Goal: Information Seeking & Learning: Learn about a topic

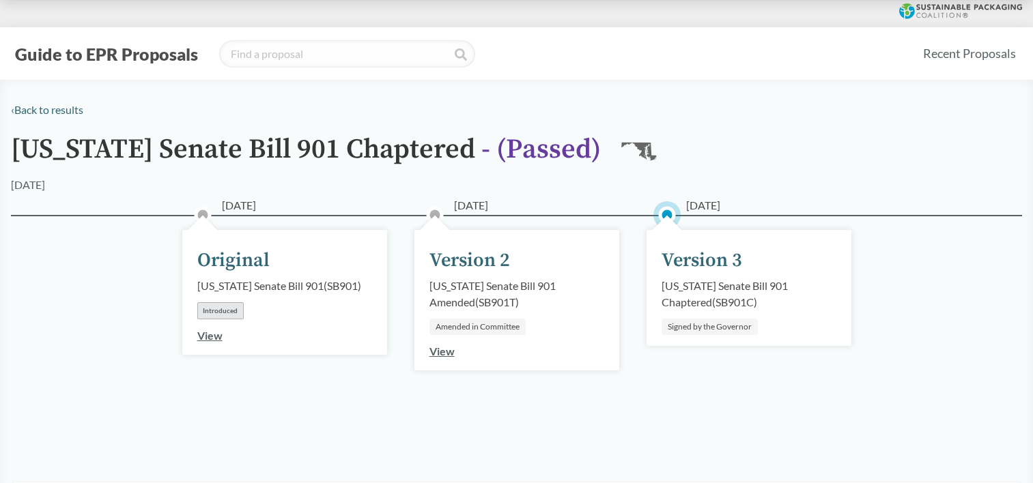
scroll to position [109, 0]
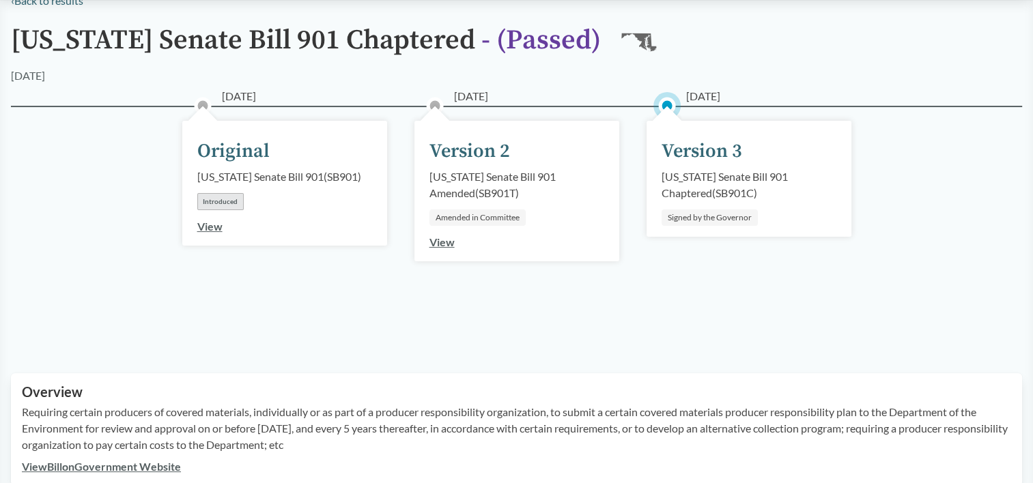
click at [100, 83] on div "[DATE]" at bounding box center [516, 76] width 1011 height 16
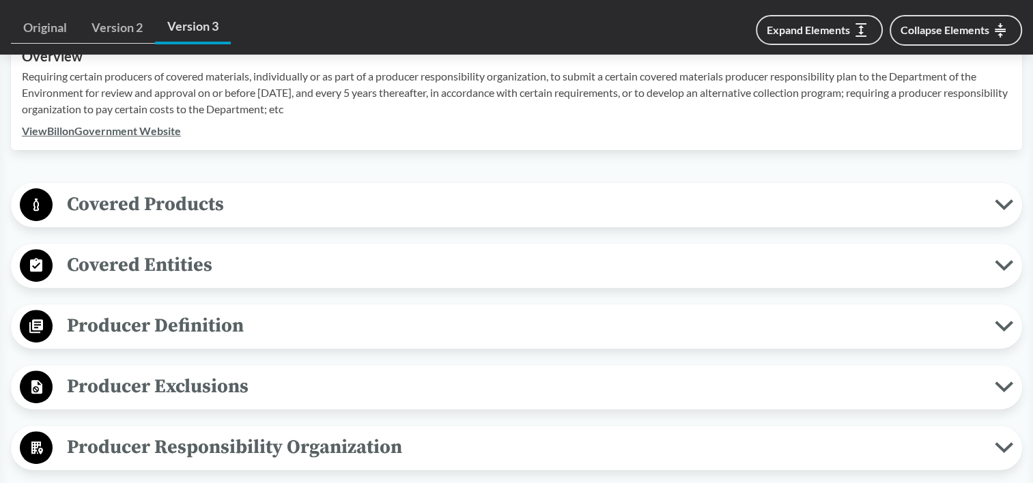
scroll to position [486, 0]
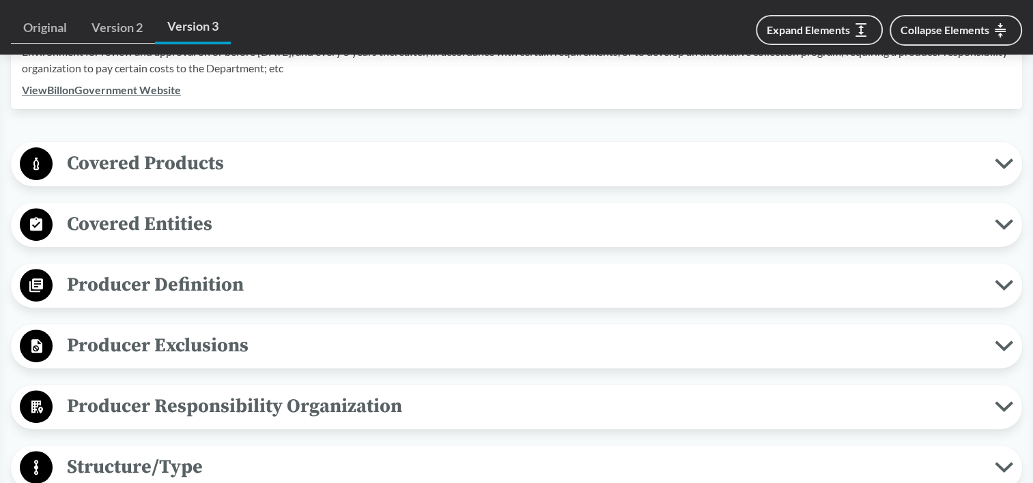
click at [104, 165] on span "Covered Products" at bounding box center [524, 163] width 942 height 31
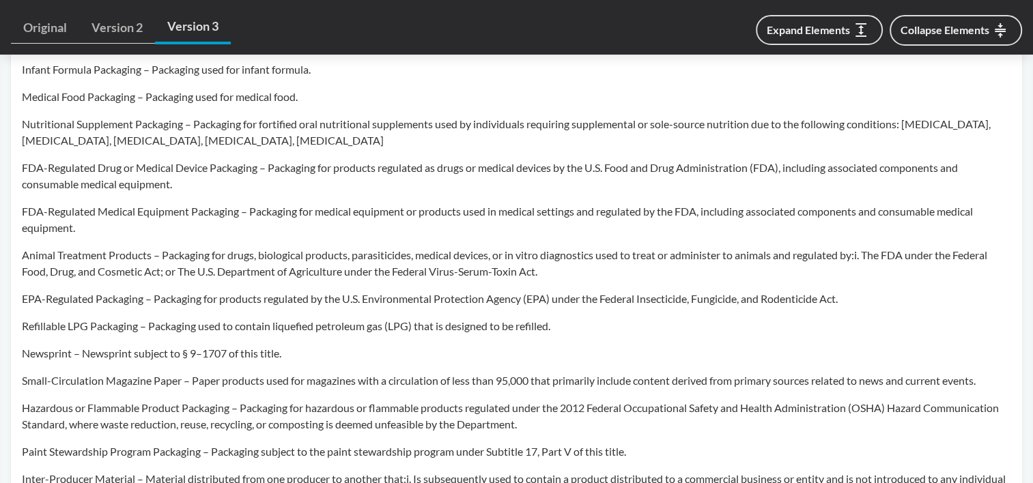
scroll to position [1018, 0]
drag, startPoint x: 358, startPoint y: 130, endPoint x: 359, endPoint y: 123, distance: 6.9
click at [359, 123] on p "Nutritional Supplement Packaging – Packaging for fortified oral nutritional sup…" at bounding box center [516, 133] width 989 height 33
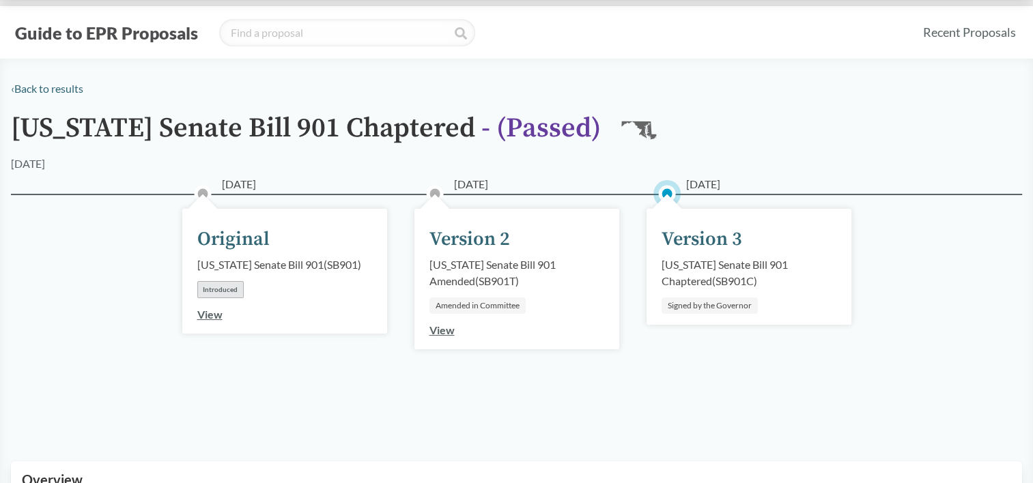
scroll to position [0, 0]
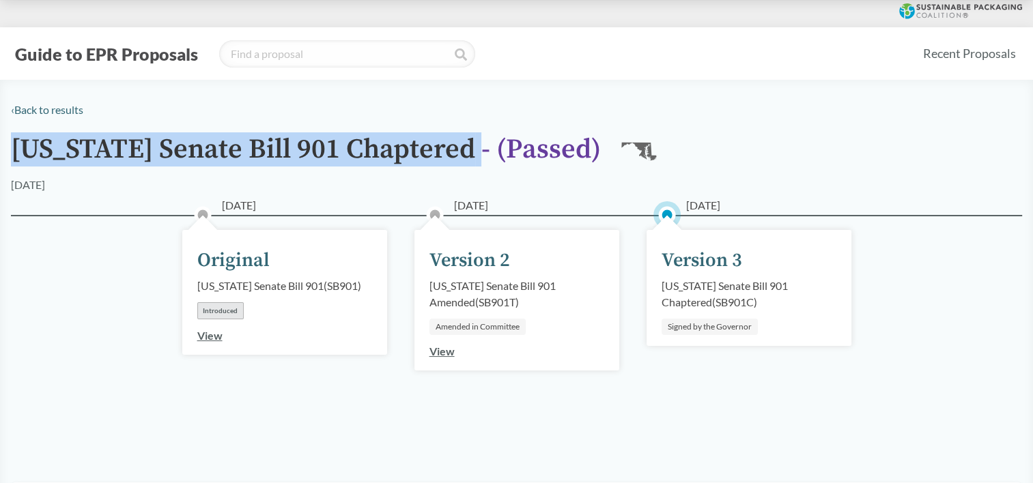
drag, startPoint x: 14, startPoint y: 150, endPoint x: 455, endPoint y: 120, distance: 441.3
copy h1 "[US_STATE] Senate Bill 901 Chaptered"
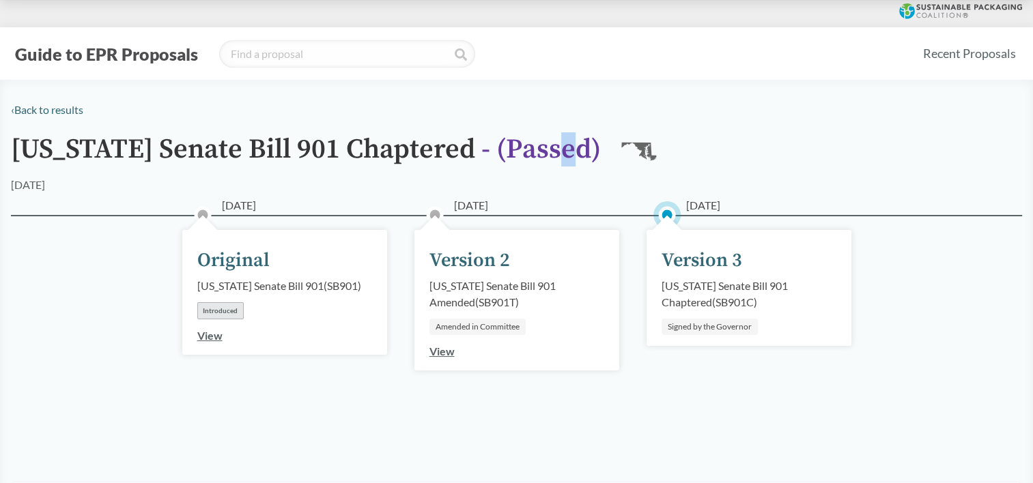
drag, startPoint x: 541, startPoint y: 149, endPoint x: 556, endPoint y: 161, distance: 19.0
click at [556, 161] on span "- ( Passed )" at bounding box center [540, 149] width 119 height 34
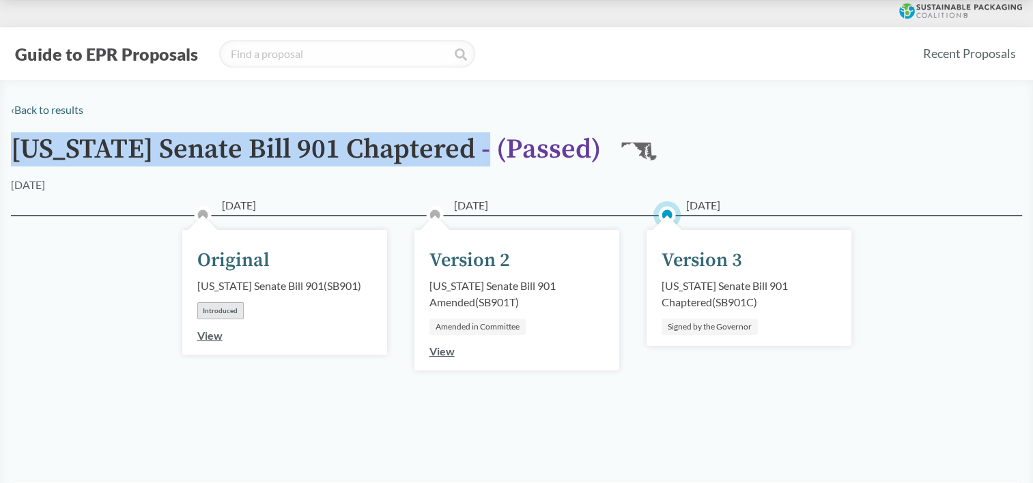
drag, startPoint x: 41, startPoint y: 153, endPoint x: 489, endPoint y: 147, distance: 447.8
click at [489, 147] on h1 "[US_STATE] Senate Bill 901 Chaptered - ( Passed )" at bounding box center [306, 155] width 590 height 42
copy h1 "[US_STATE] Senate Bill 901 Chaptered - ("
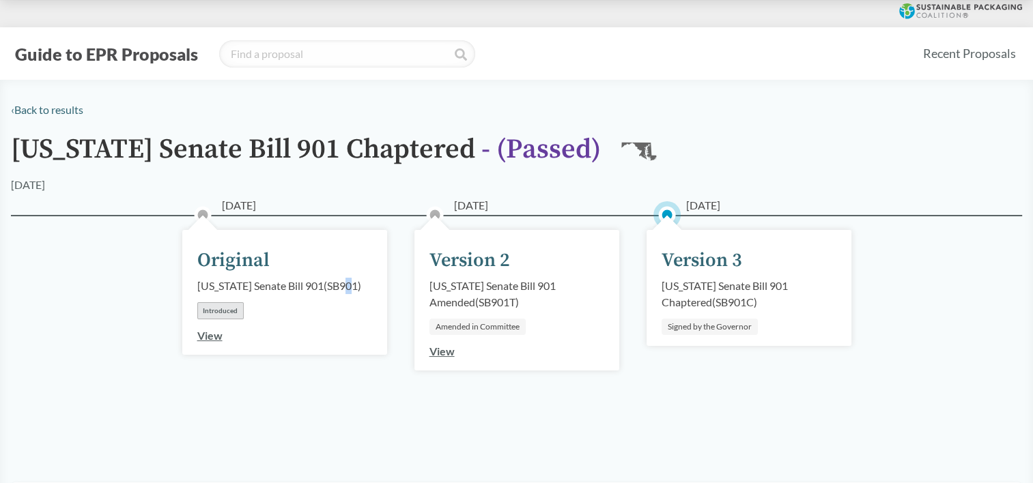
drag, startPoint x: 340, startPoint y: 297, endPoint x: 348, endPoint y: 302, distance: 9.5
click at [348, 302] on div "[DATE] Original [US_STATE] Senate Bill 901 ( SB901 ) Introduced View" at bounding box center [284, 292] width 205 height 125
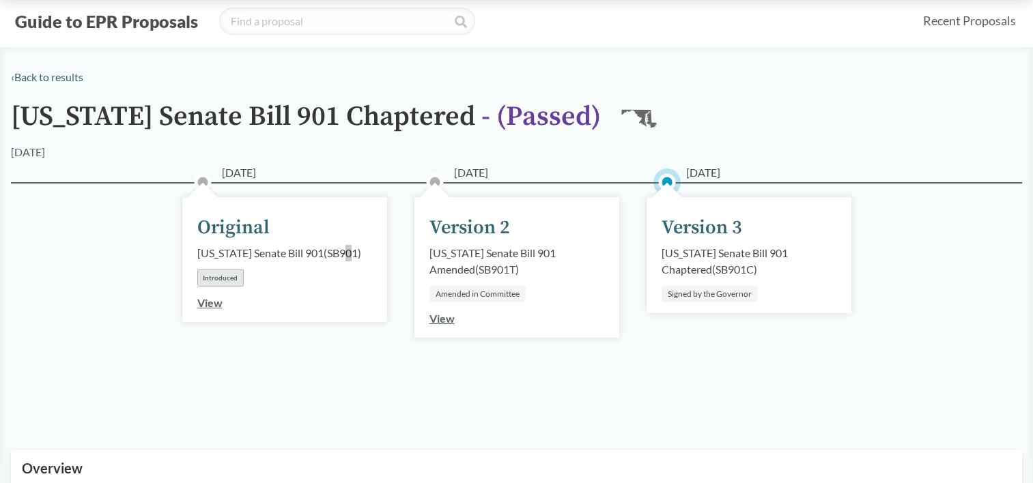
scroll to position [410, 0]
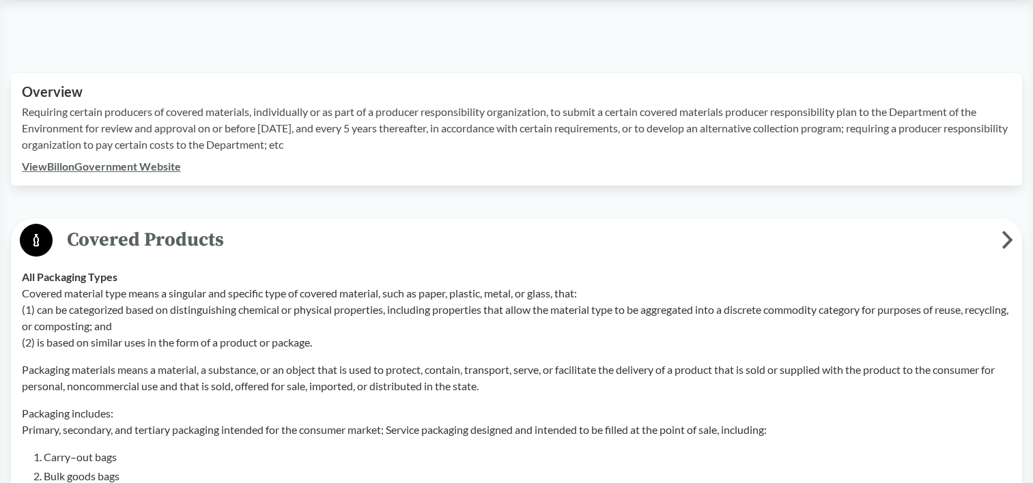
click at [178, 161] on link "View Bill on Government Website" at bounding box center [101, 166] width 159 height 13
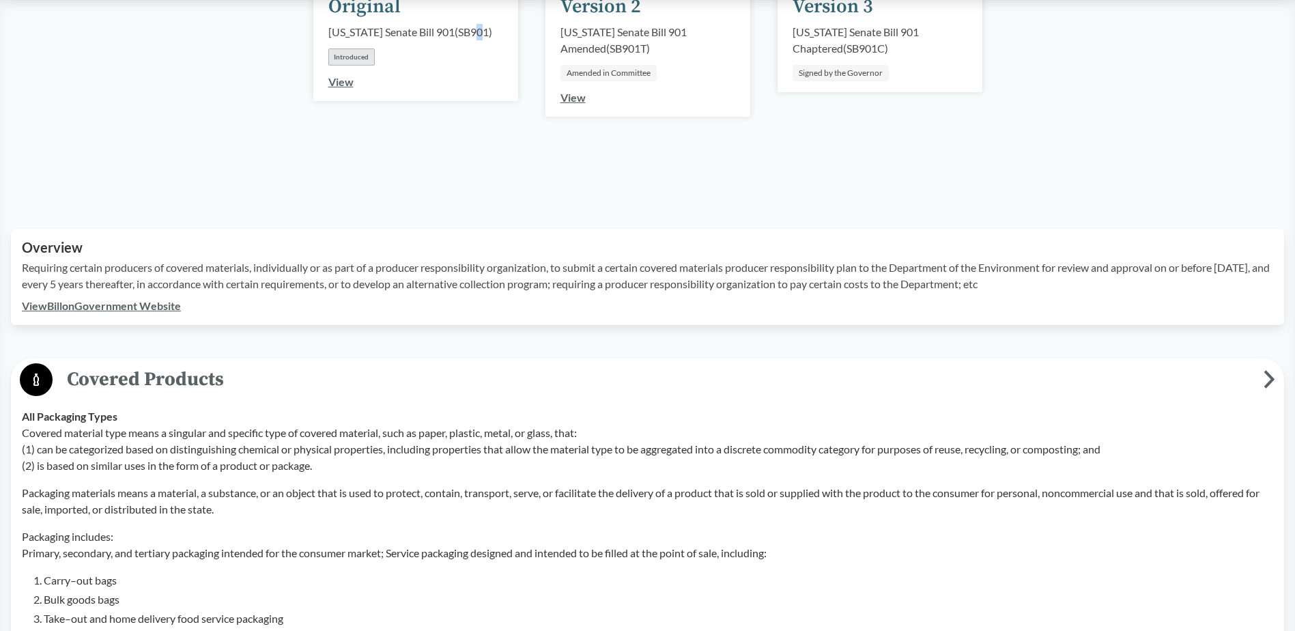
scroll to position [205, 0]
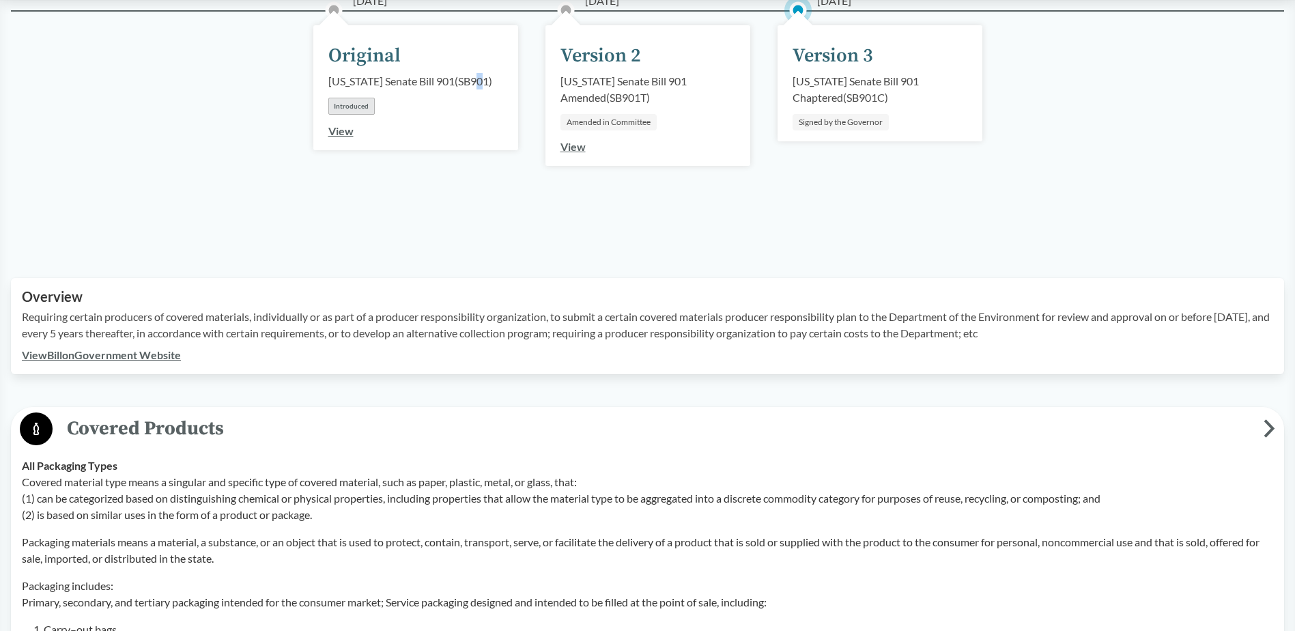
click at [162, 357] on link "View Bill on Government Website" at bounding box center [101, 354] width 159 height 13
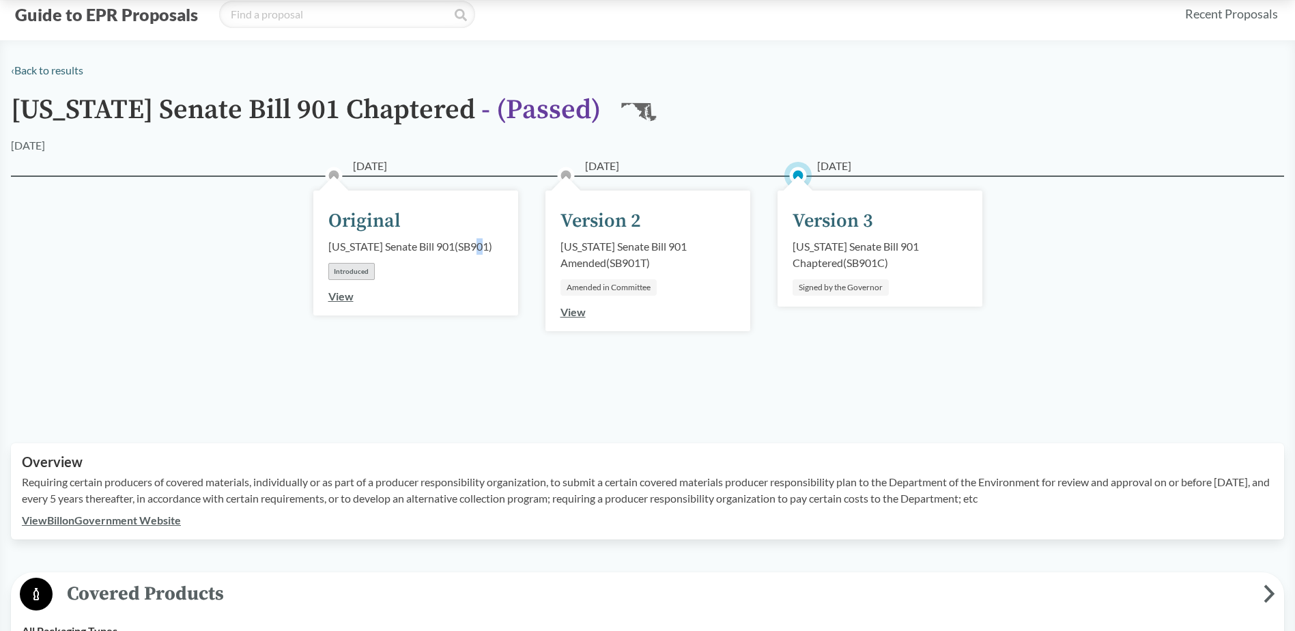
scroll to position [0, 0]
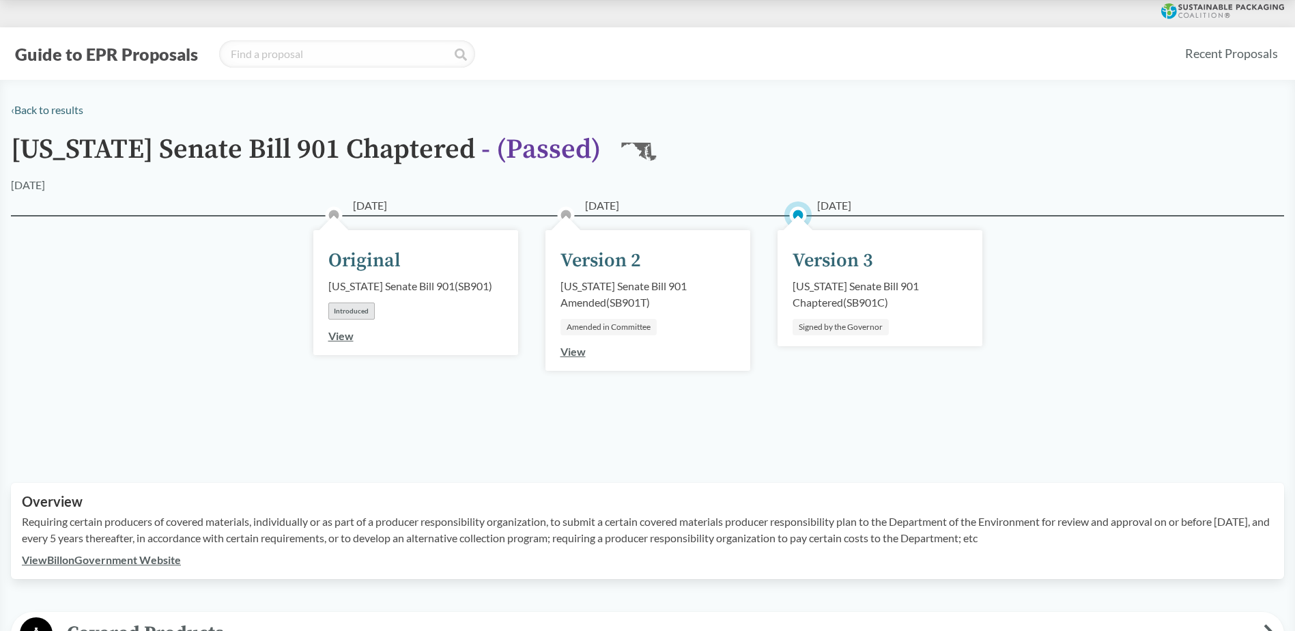
drag, startPoint x: 873, startPoint y: 207, endPoint x: 817, endPoint y: 209, distance: 56.0
click at [817, 209] on span "[DATE]" at bounding box center [834, 205] width 34 height 16
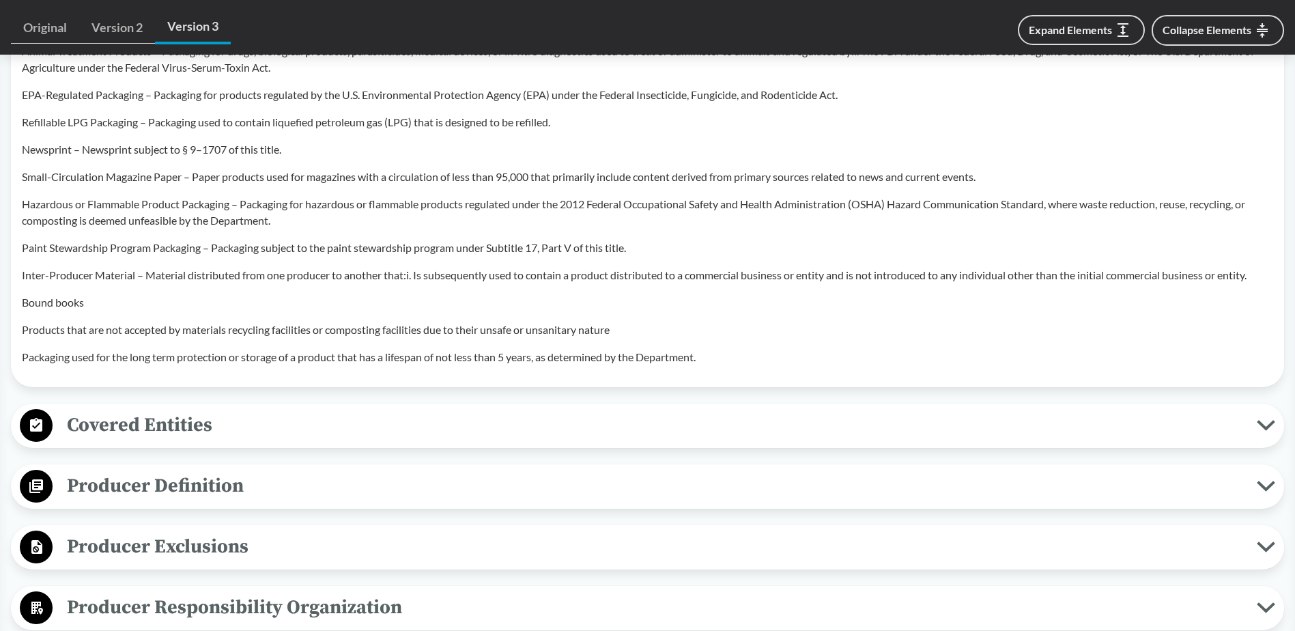
scroll to position [1160, 0]
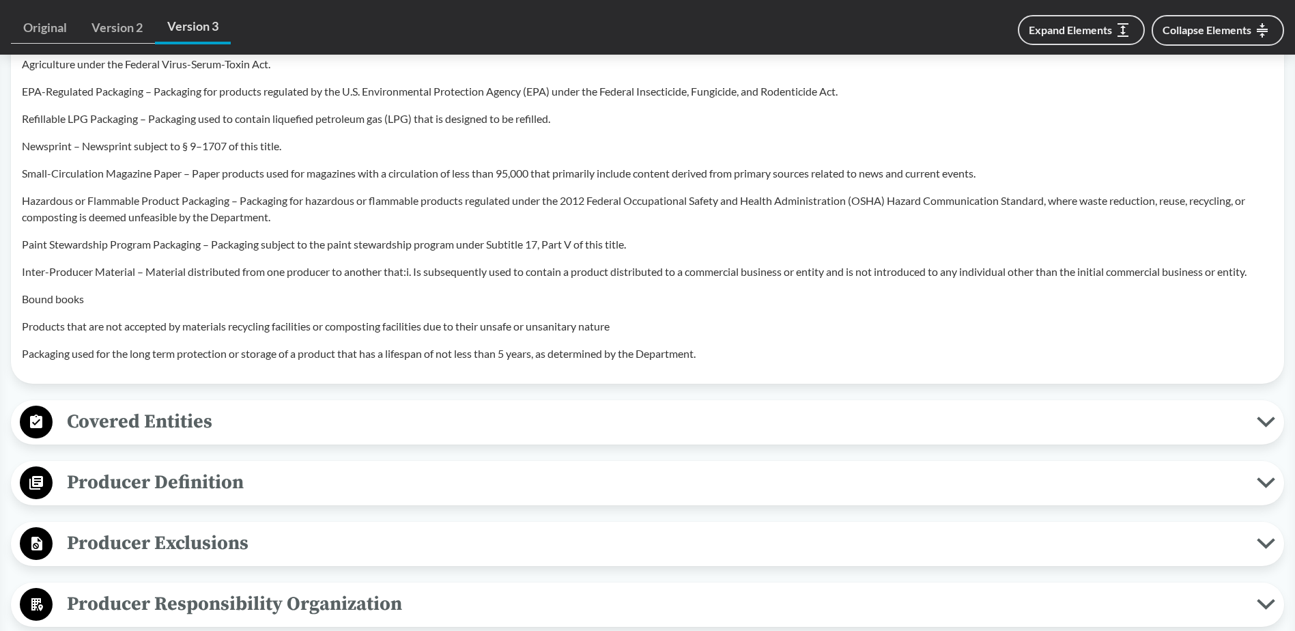
click at [165, 414] on span "Covered Entities" at bounding box center [655, 421] width 1204 height 31
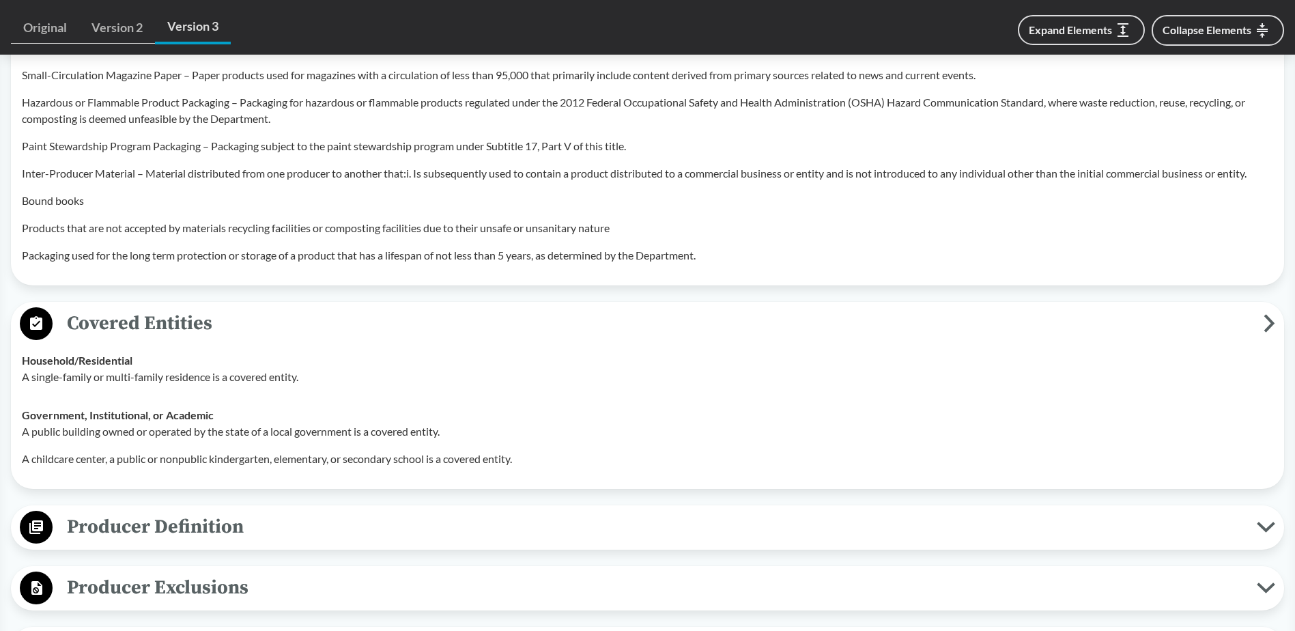
scroll to position [1297, 0]
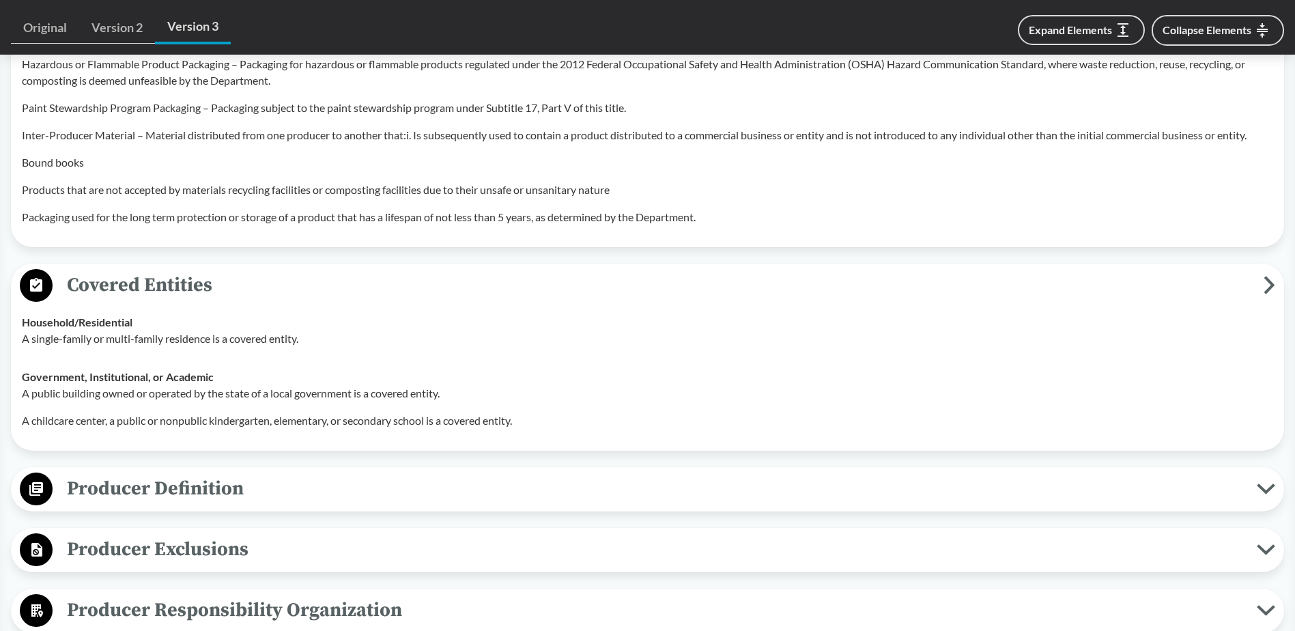
click at [155, 473] on span "Producer Definition" at bounding box center [655, 488] width 1204 height 31
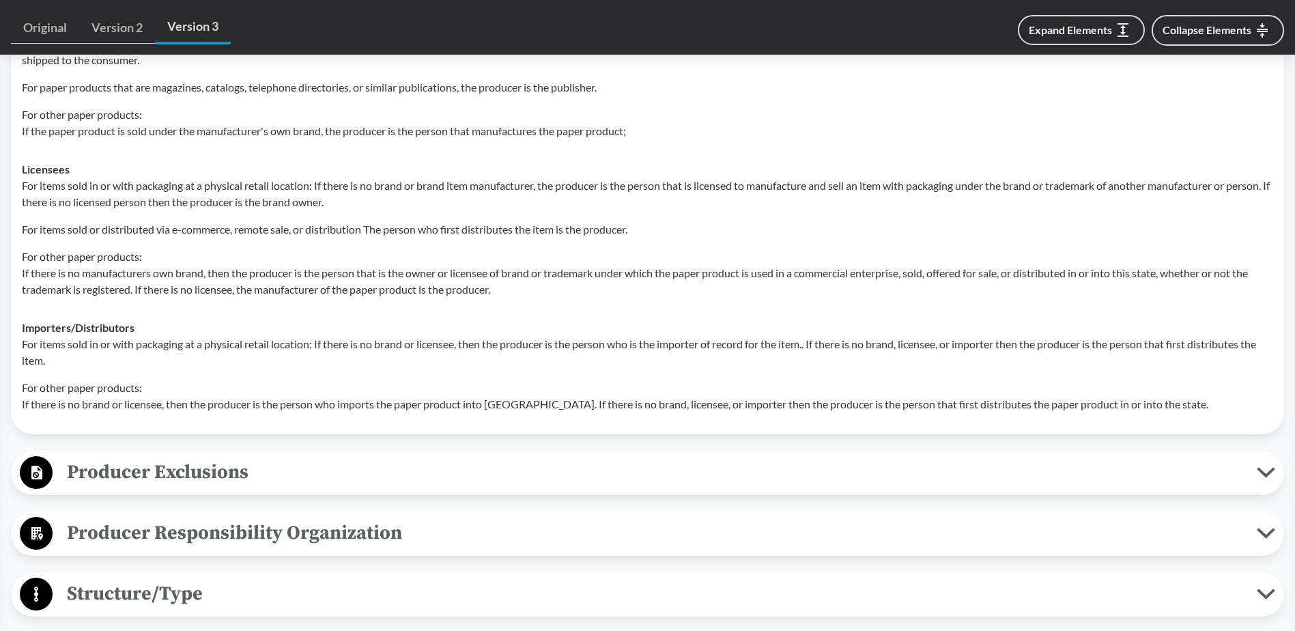
scroll to position [1843, 0]
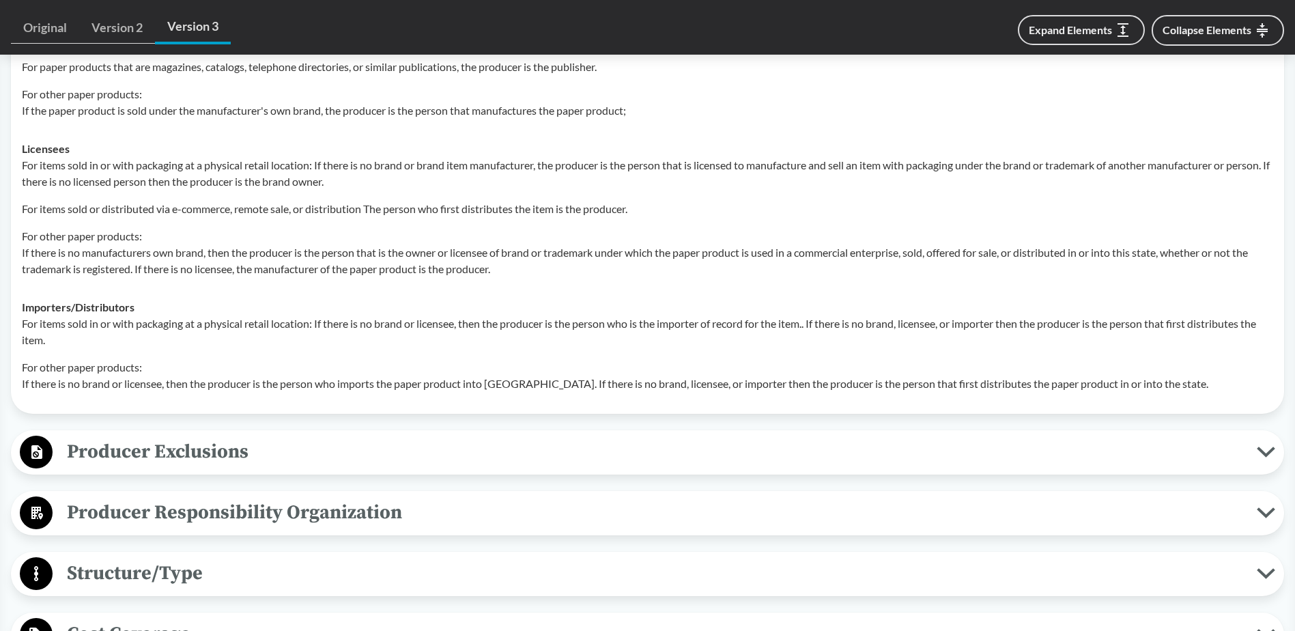
click at [323, 483] on div "Producer Responsibility Organization Collective Producer Responsibility Produce…" at bounding box center [647, 513] width 1273 height 44
click at [256, 444] on span "Producer Exclusions" at bounding box center [655, 451] width 1204 height 31
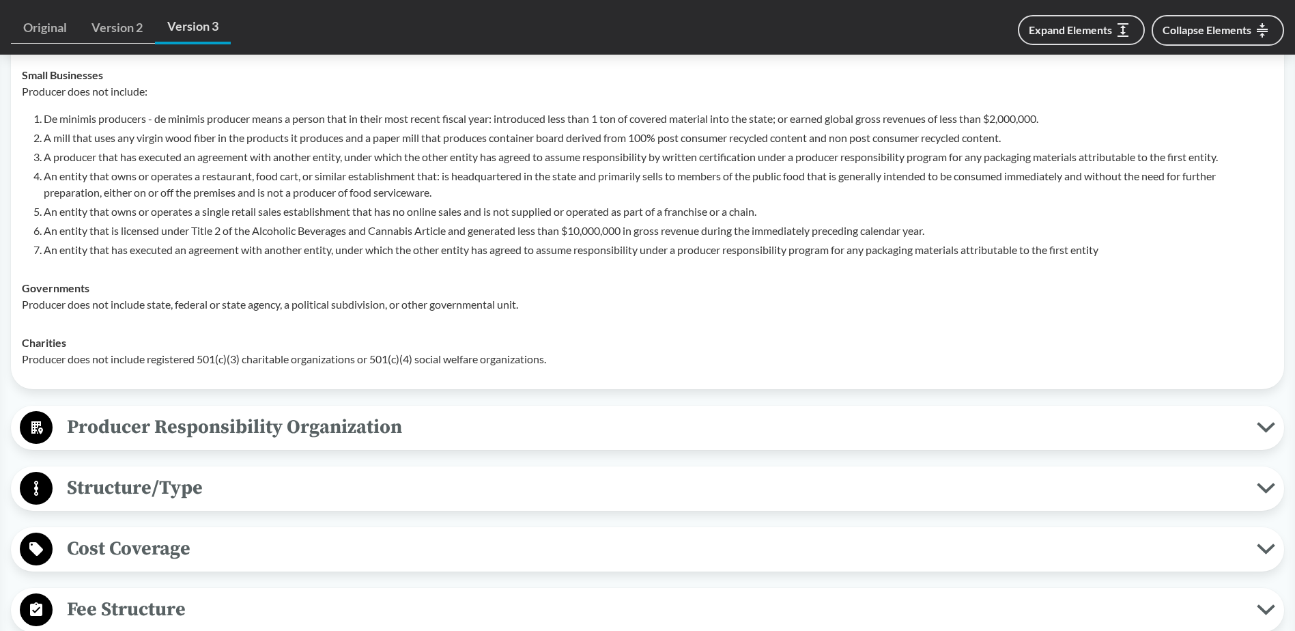
scroll to position [2662, 0]
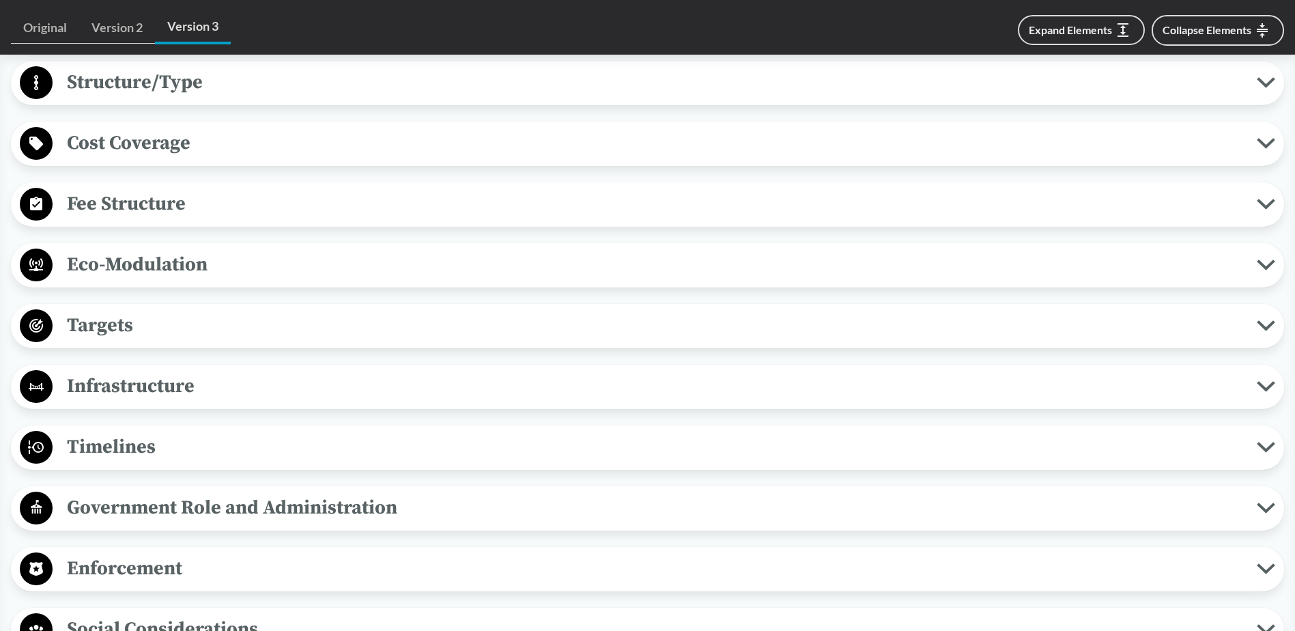
click at [134, 377] on span "Infrastructure" at bounding box center [655, 386] width 1204 height 31
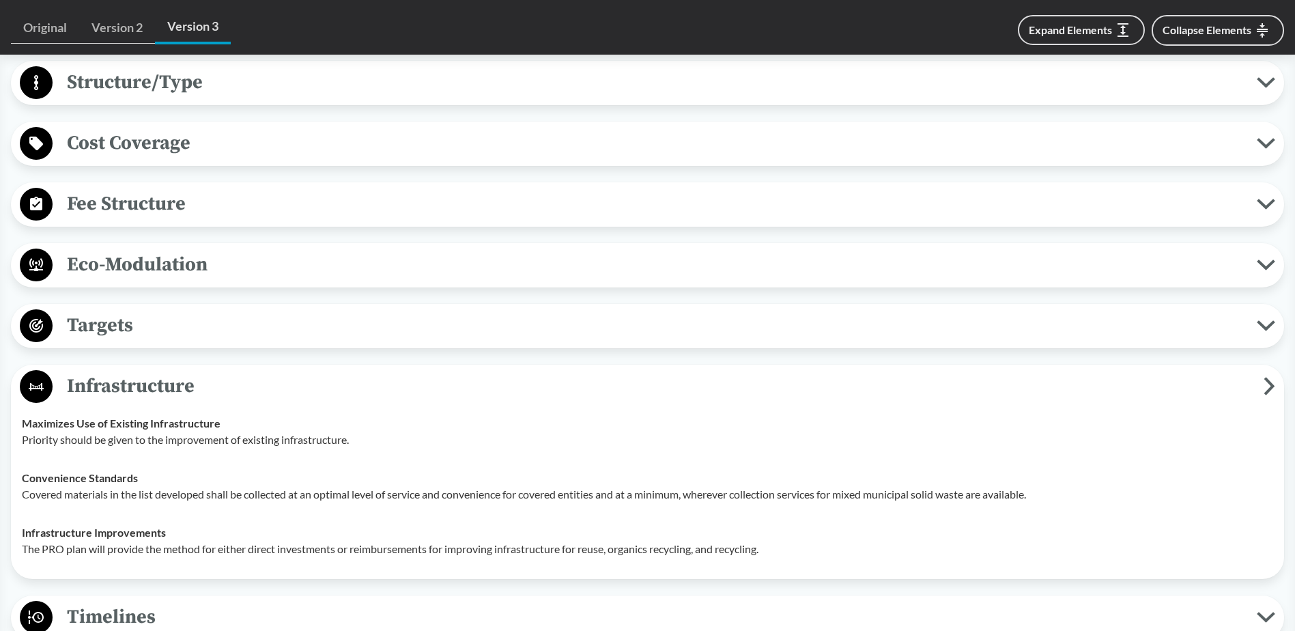
click at [119, 319] on span "Targets" at bounding box center [655, 325] width 1204 height 31
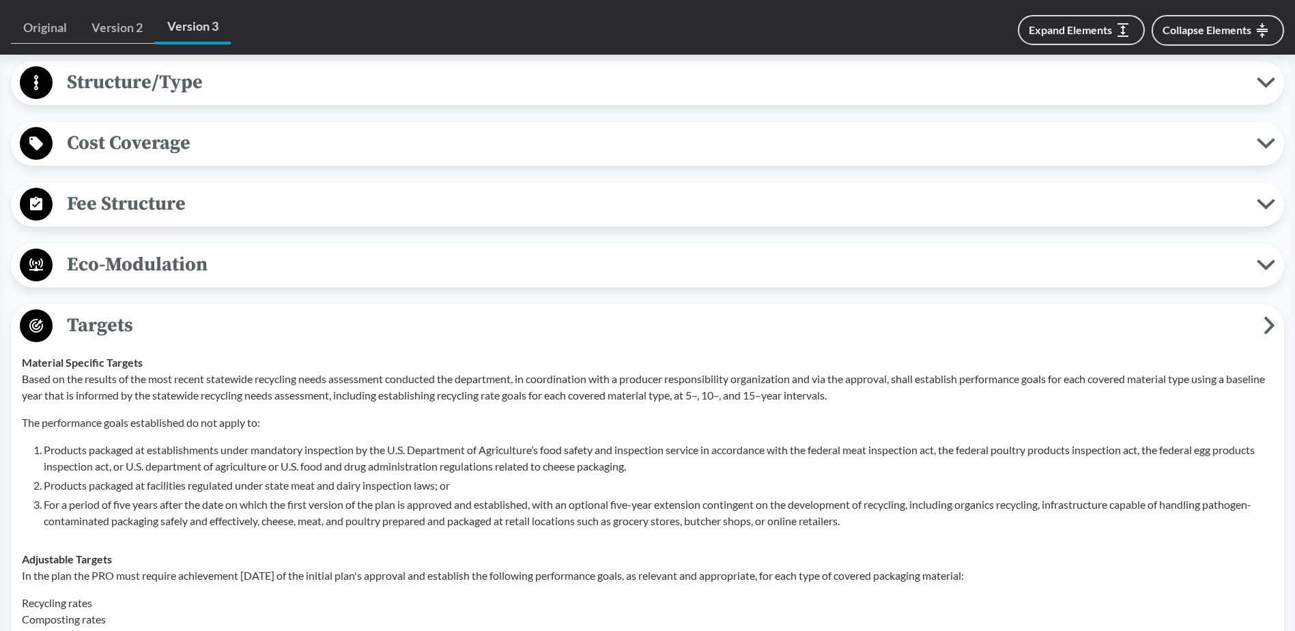
click at [109, 259] on span "Eco-Modulation" at bounding box center [655, 264] width 1204 height 31
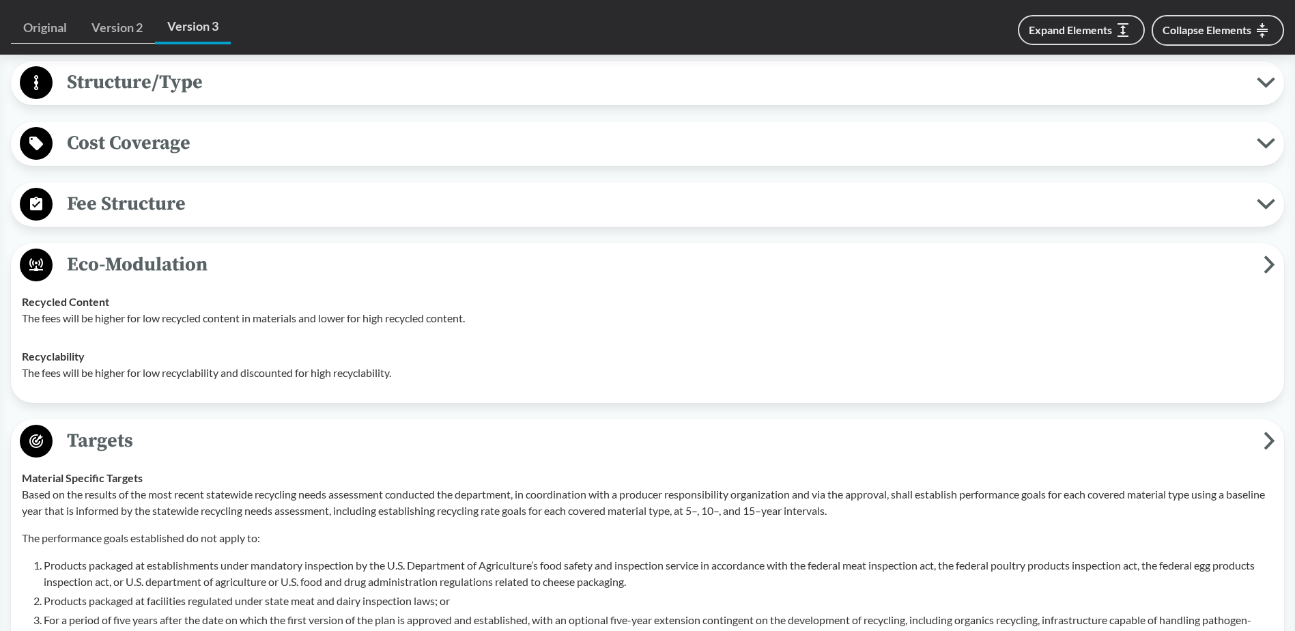
click at [104, 192] on span "Fee Structure" at bounding box center [655, 203] width 1204 height 31
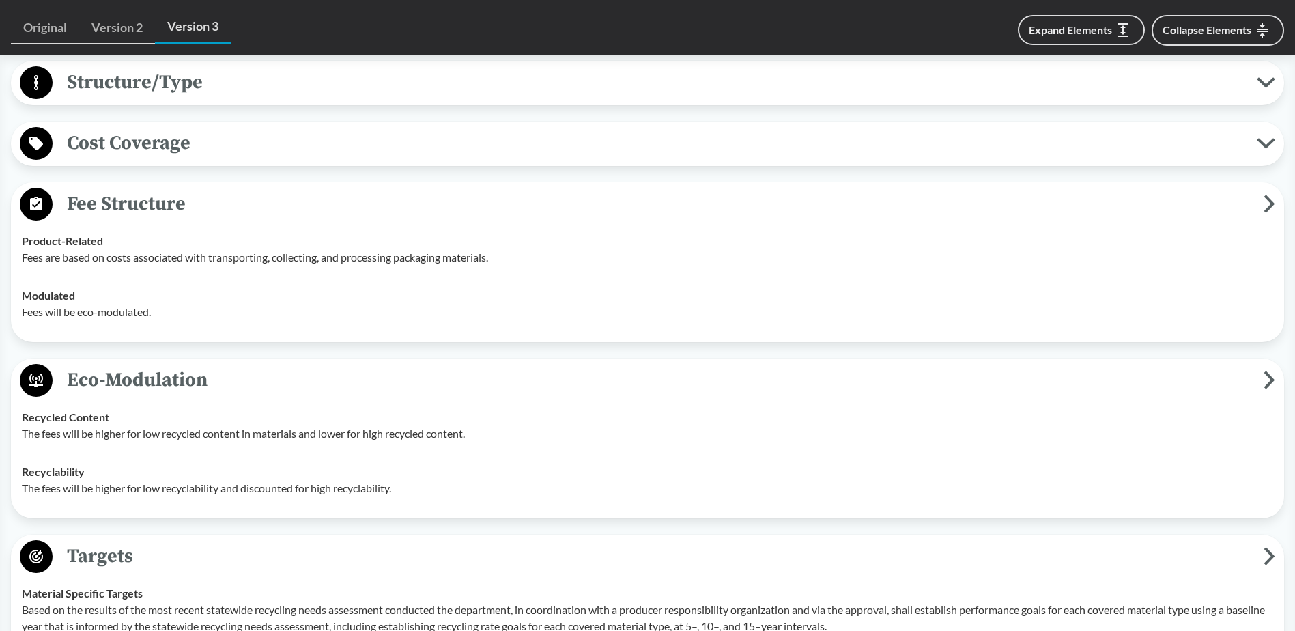
click at [119, 134] on span "Cost Coverage" at bounding box center [655, 143] width 1204 height 31
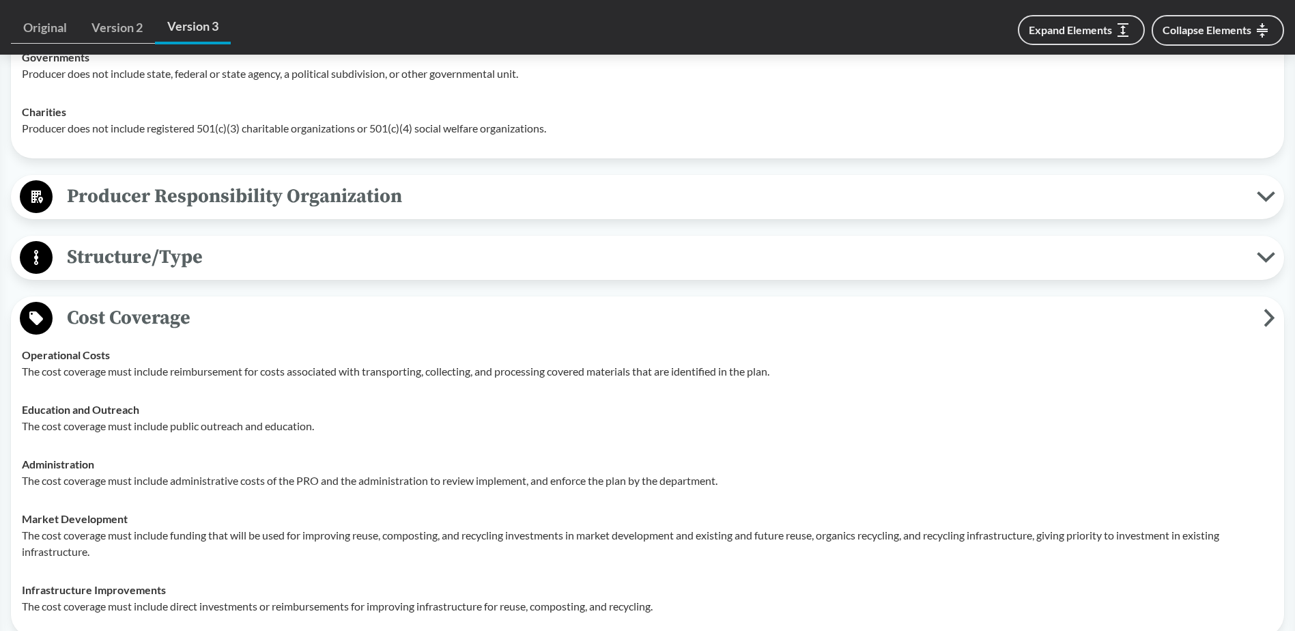
scroll to position [2457, 0]
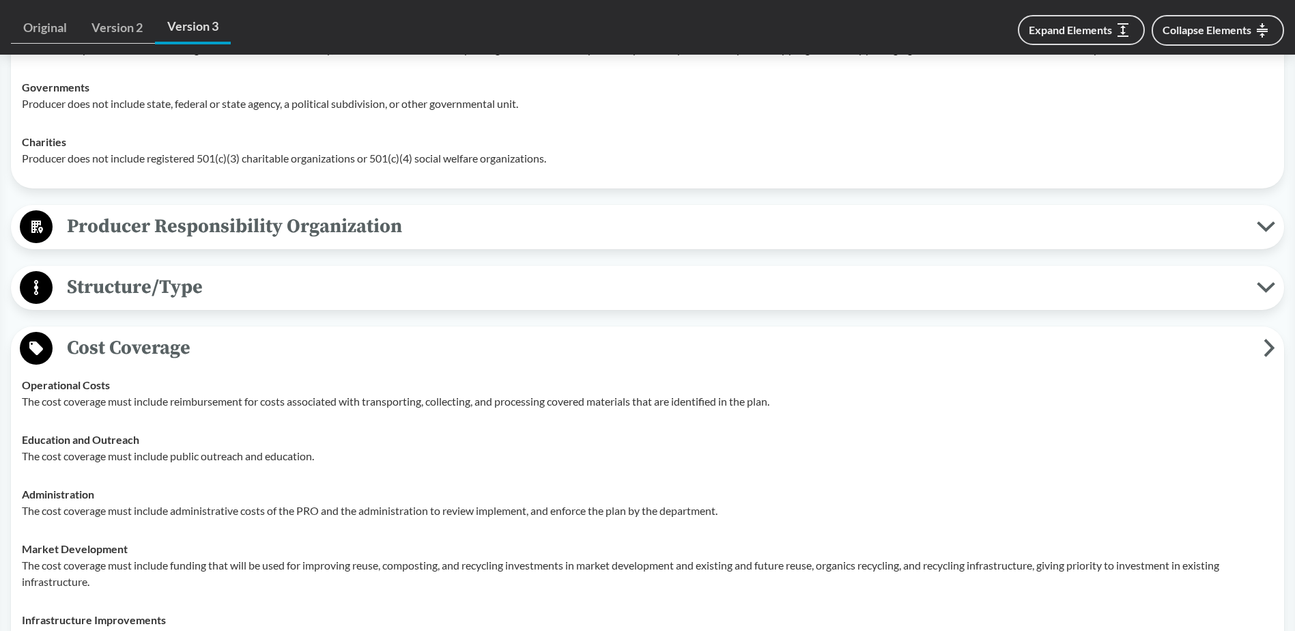
click at [138, 272] on span "Structure/Type" at bounding box center [655, 287] width 1204 height 31
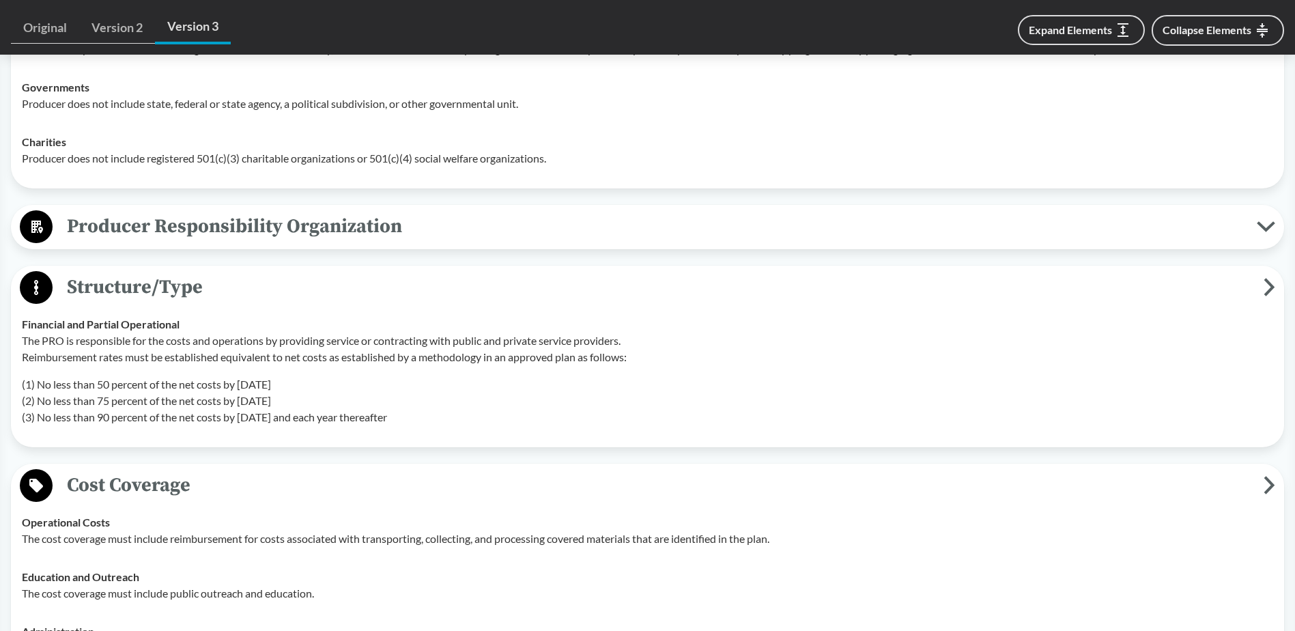
click at [137, 211] on span "Producer Responsibility Organization" at bounding box center [655, 226] width 1204 height 31
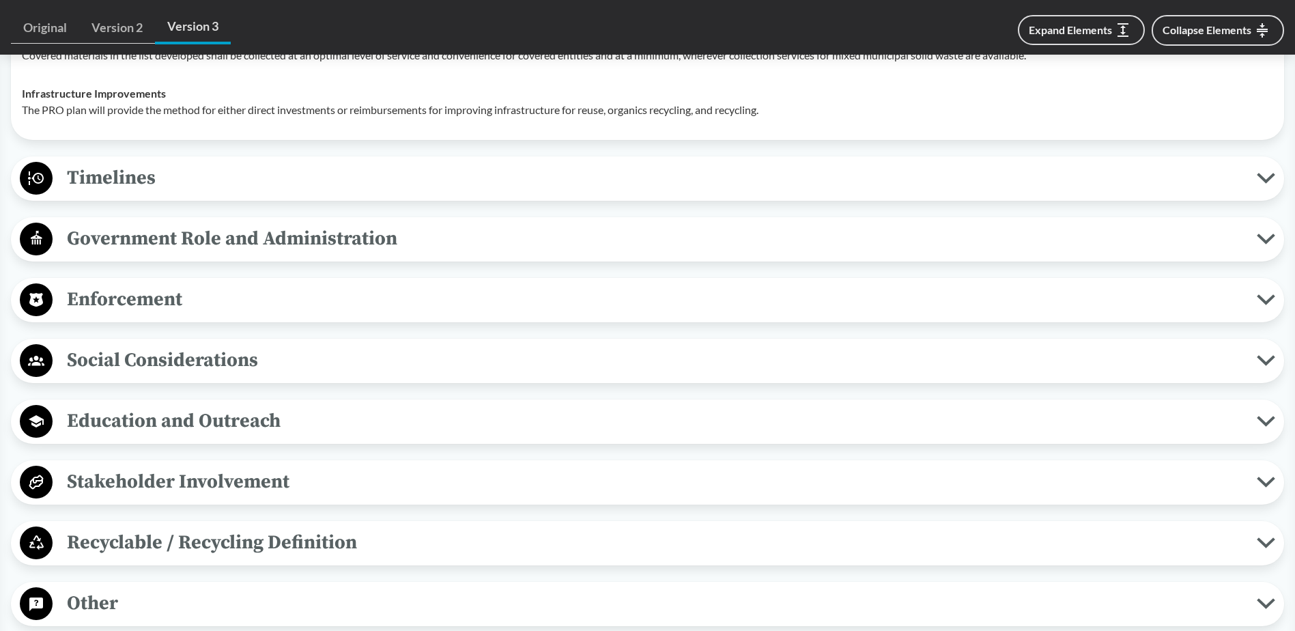
scroll to position [4437, 0]
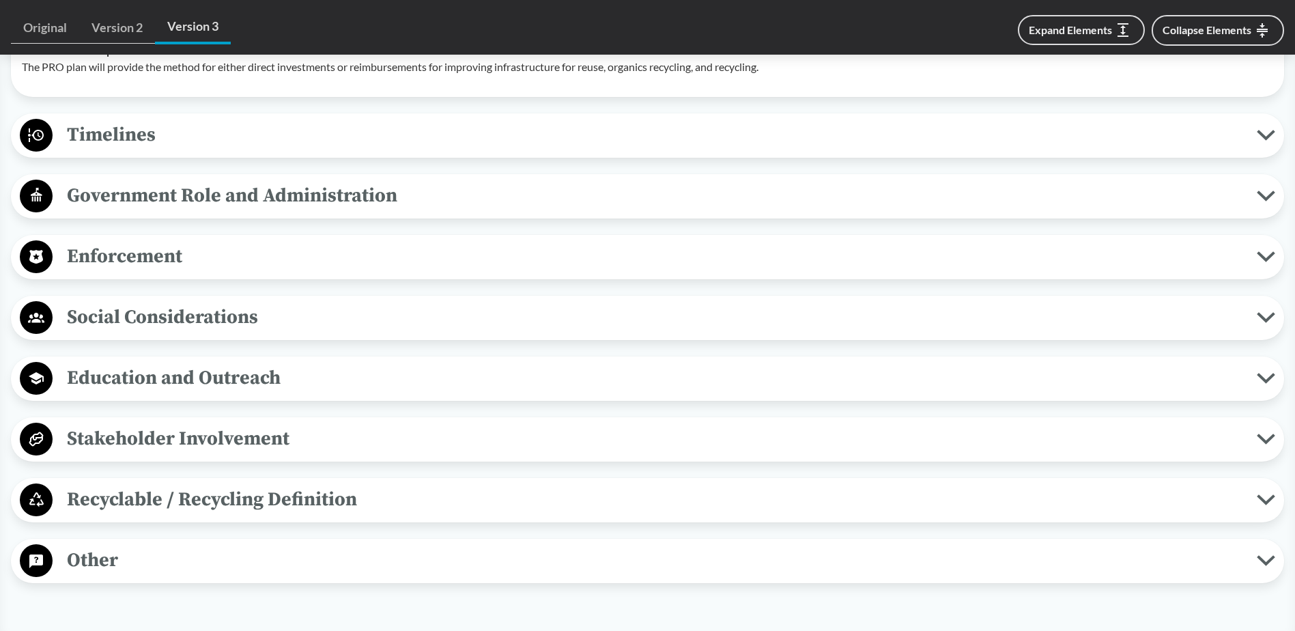
click at [178, 483] on span "Other" at bounding box center [655, 560] width 1204 height 31
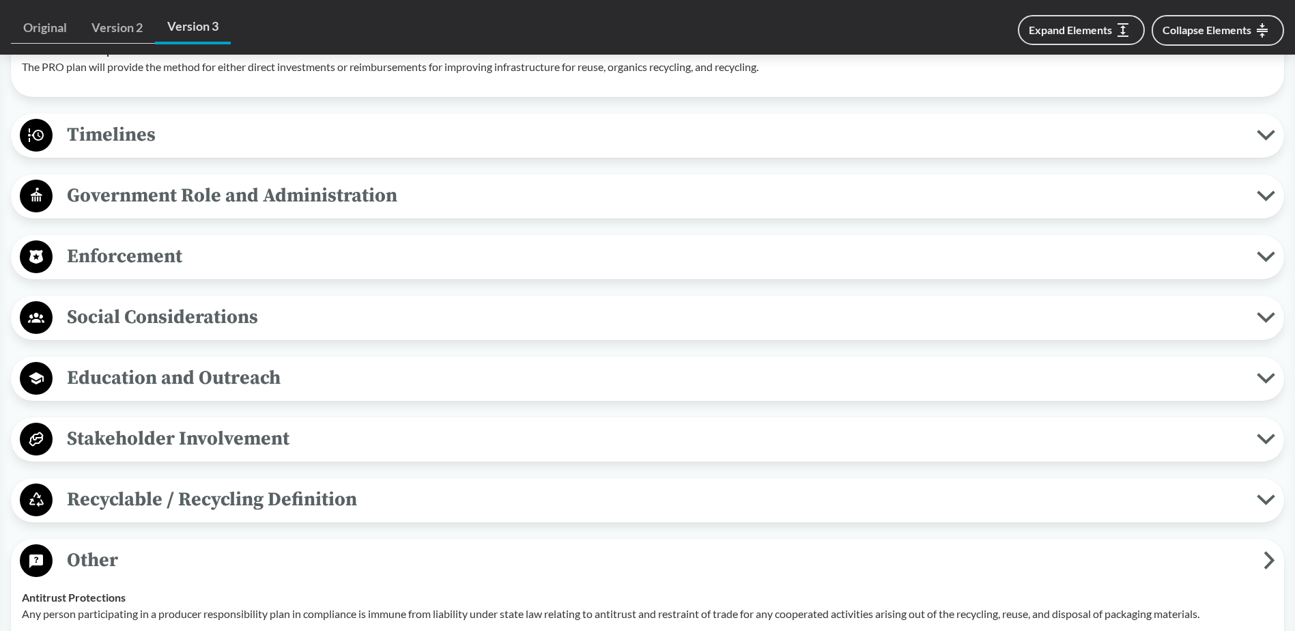
click at [159, 483] on span "Recyclable / Recycling Definition" at bounding box center [655, 499] width 1204 height 31
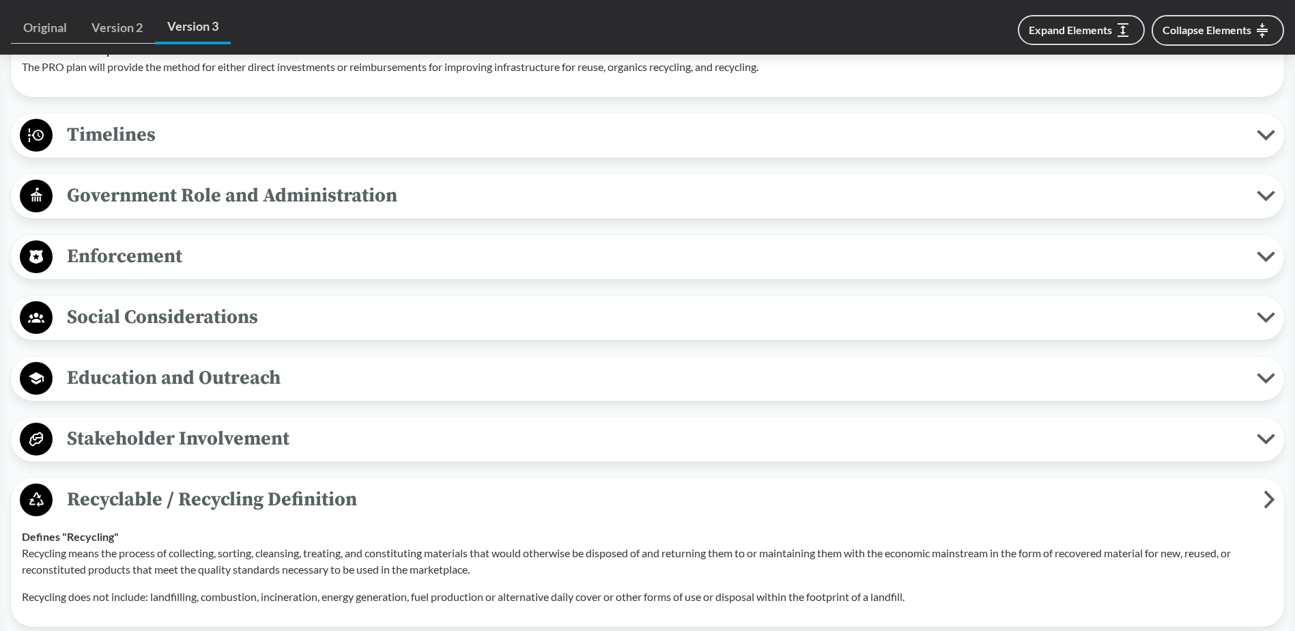
click at [152, 438] on span "Stakeholder Involvement" at bounding box center [655, 438] width 1204 height 31
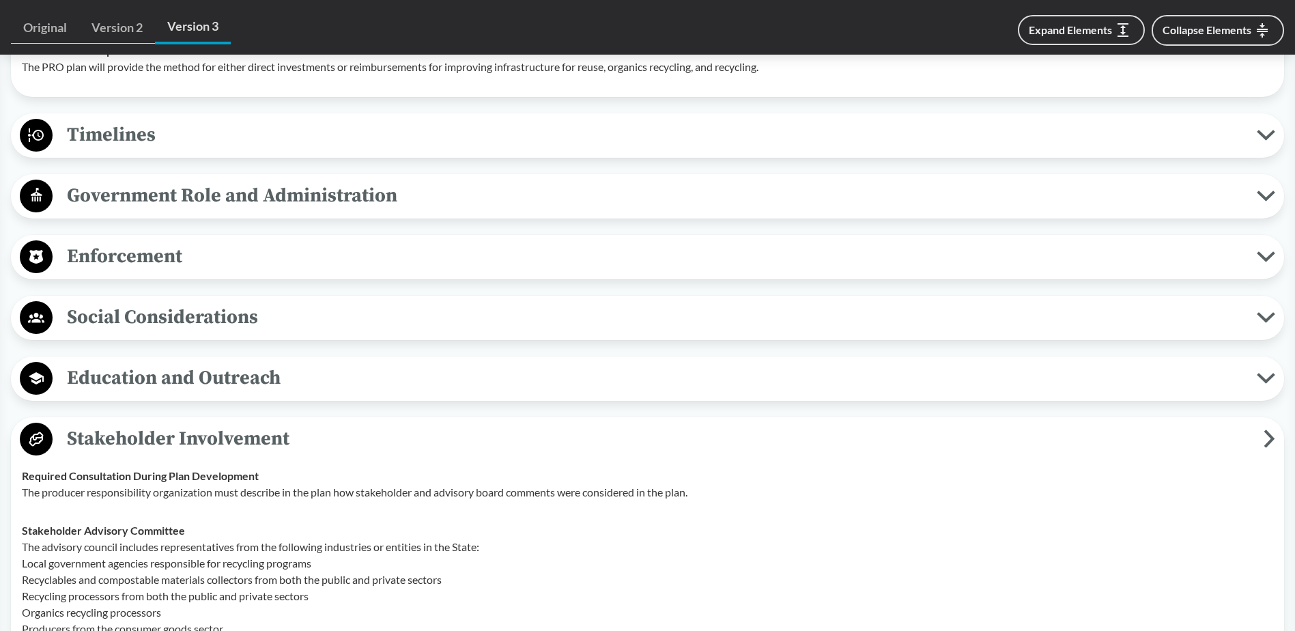
click at [148, 382] on span "Education and Outreach" at bounding box center [655, 377] width 1204 height 31
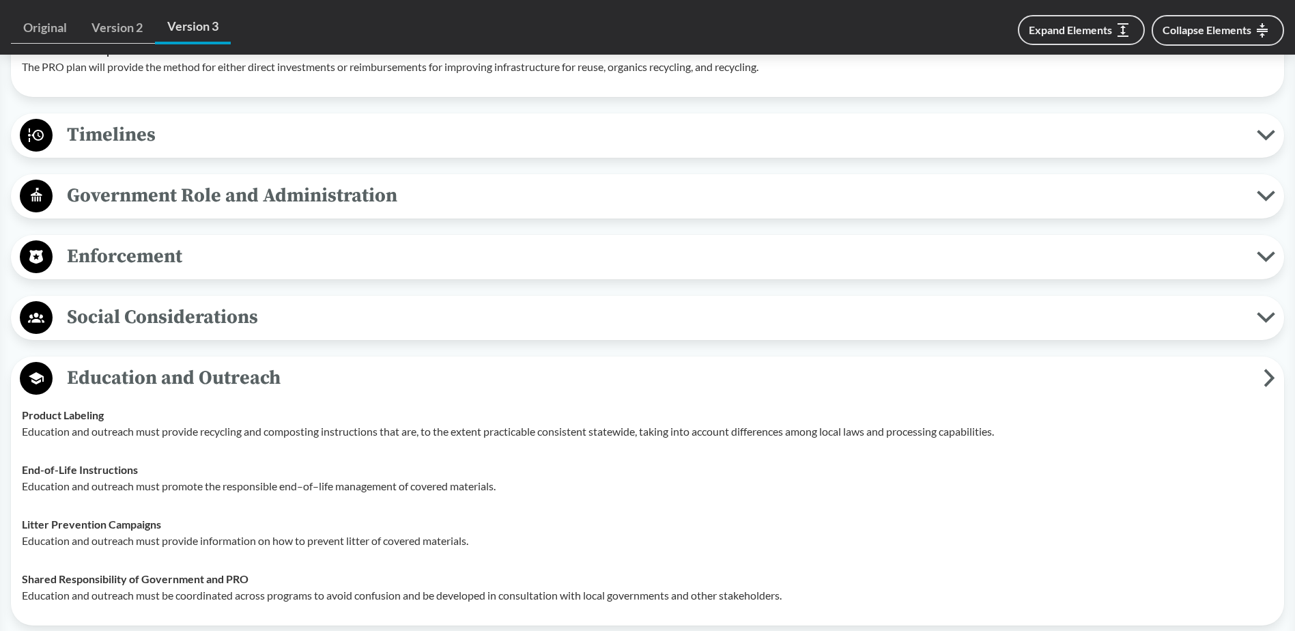
click at [143, 311] on span "Social Considerations" at bounding box center [655, 317] width 1204 height 31
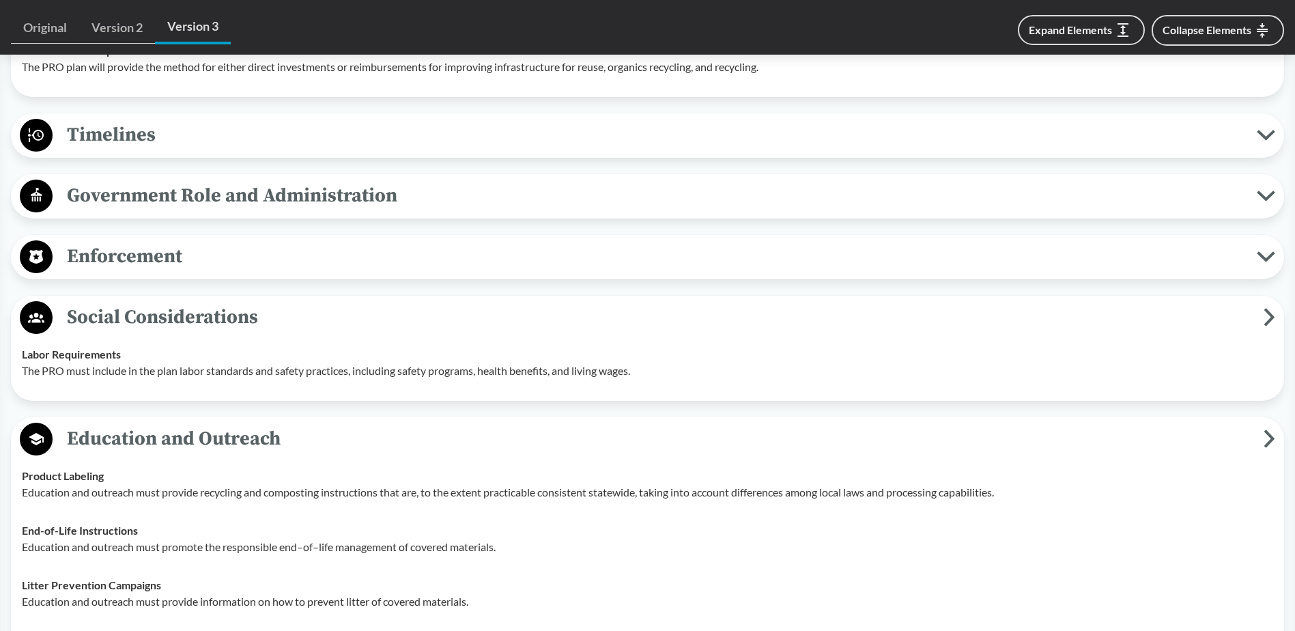
click at [134, 248] on span "Enforcement" at bounding box center [655, 256] width 1204 height 31
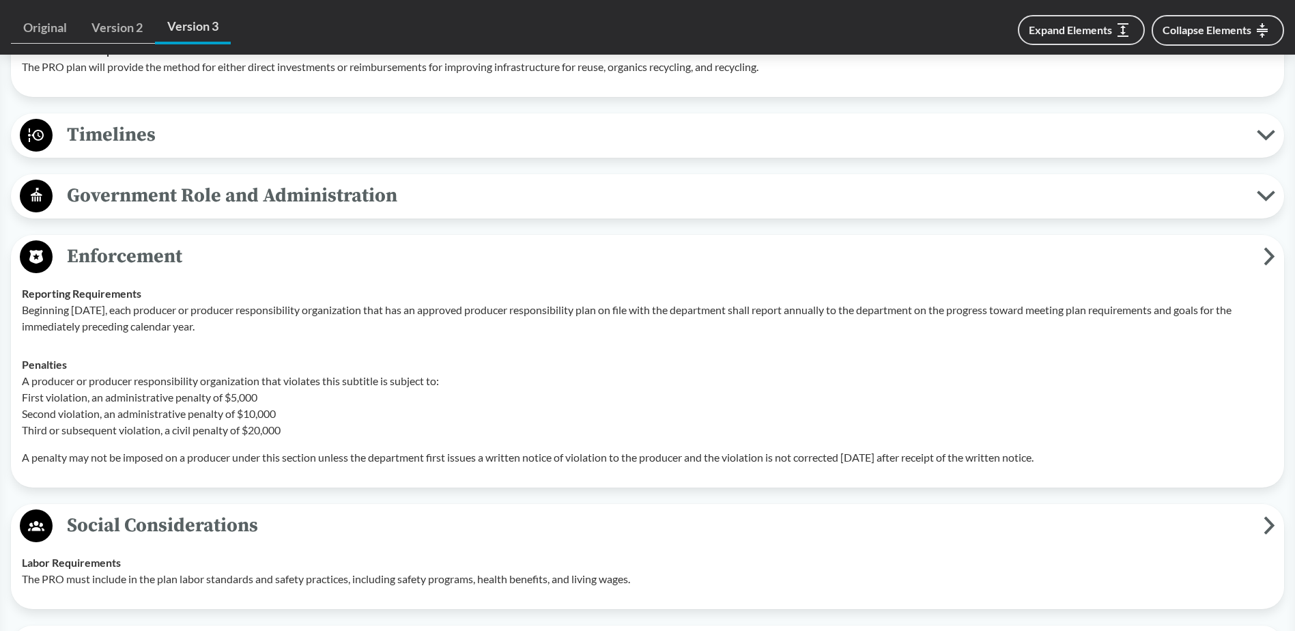
click at [133, 193] on span "Government Role and Administration" at bounding box center [655, 195] width 1204 height 31
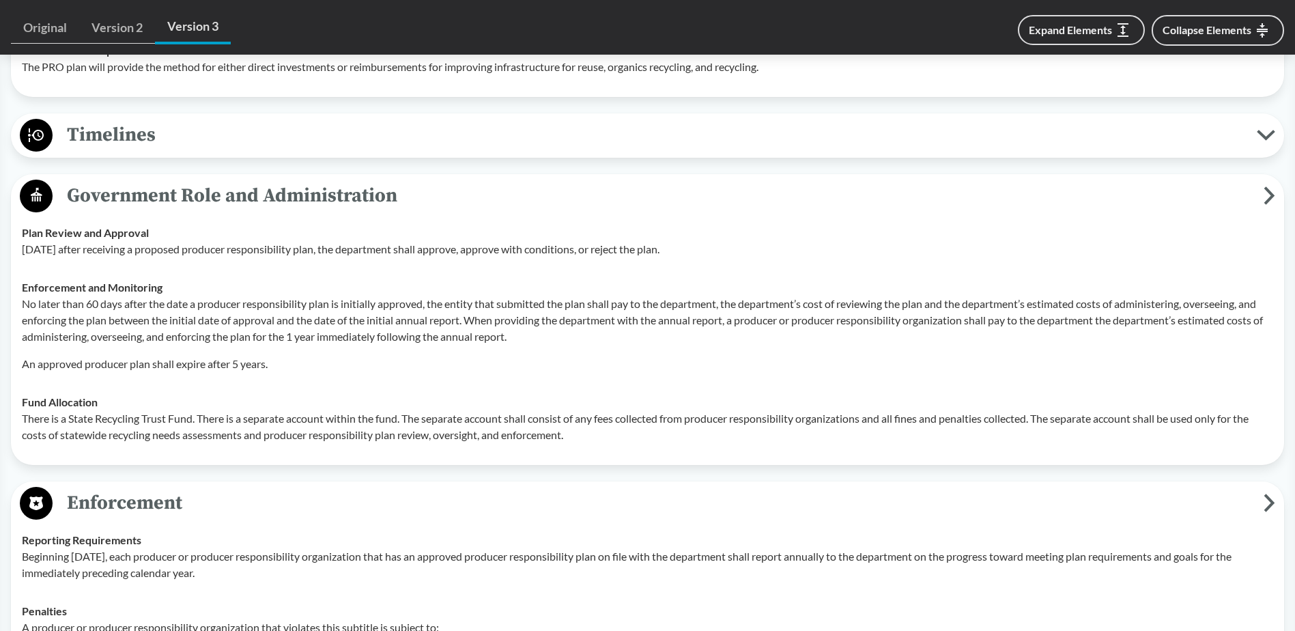
click at [125, 143] on span "Timelines" at bounding box center [655, 134] width 1204 height 31
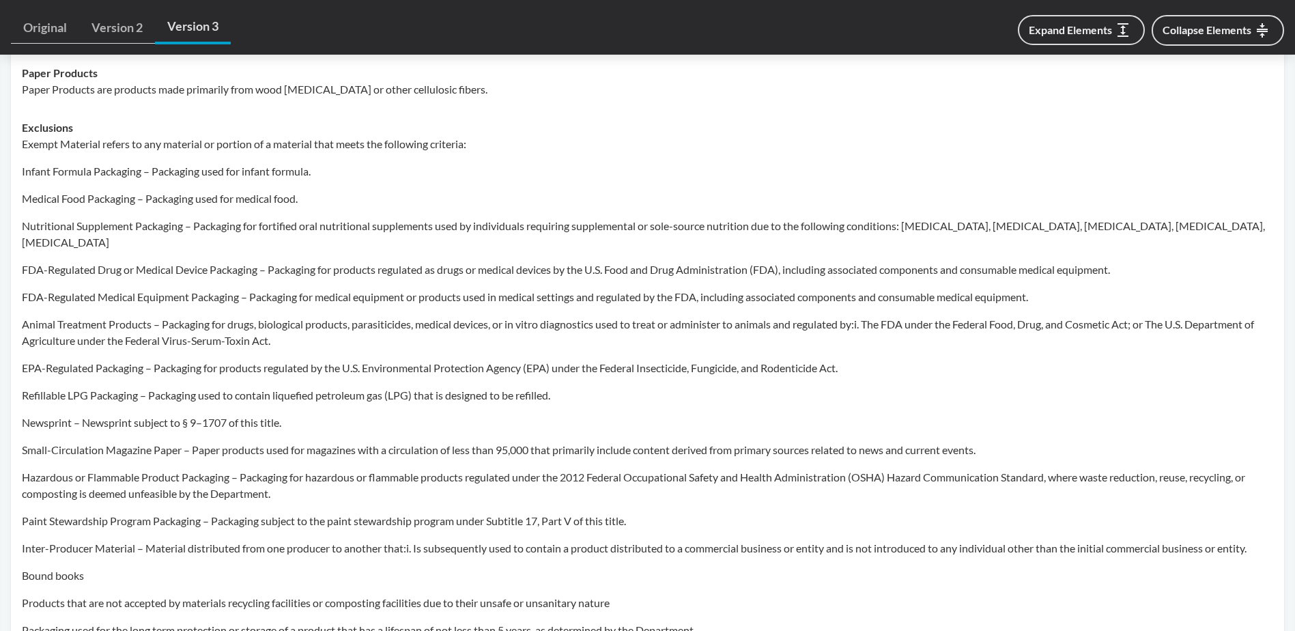
scroll to position [3646, 0]
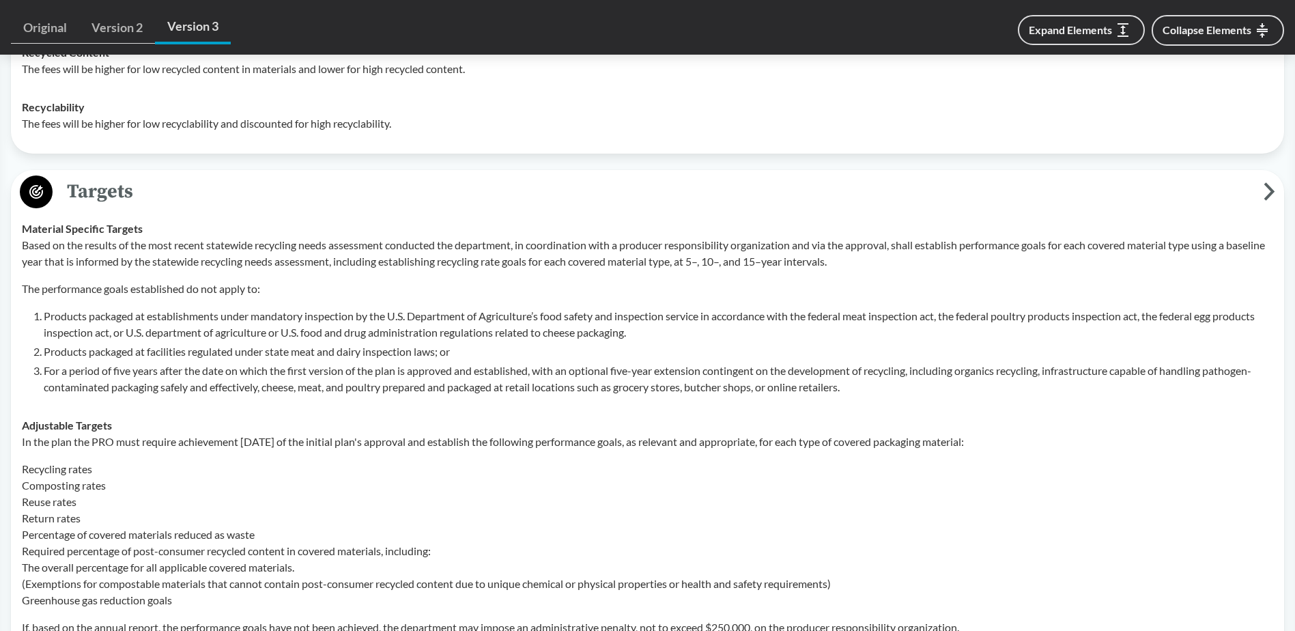
click at [456, 269] on p "Based on the results of the most recent statewide recycling needs assessment co…" at bounding box center [647, 253] width 1251 height 33
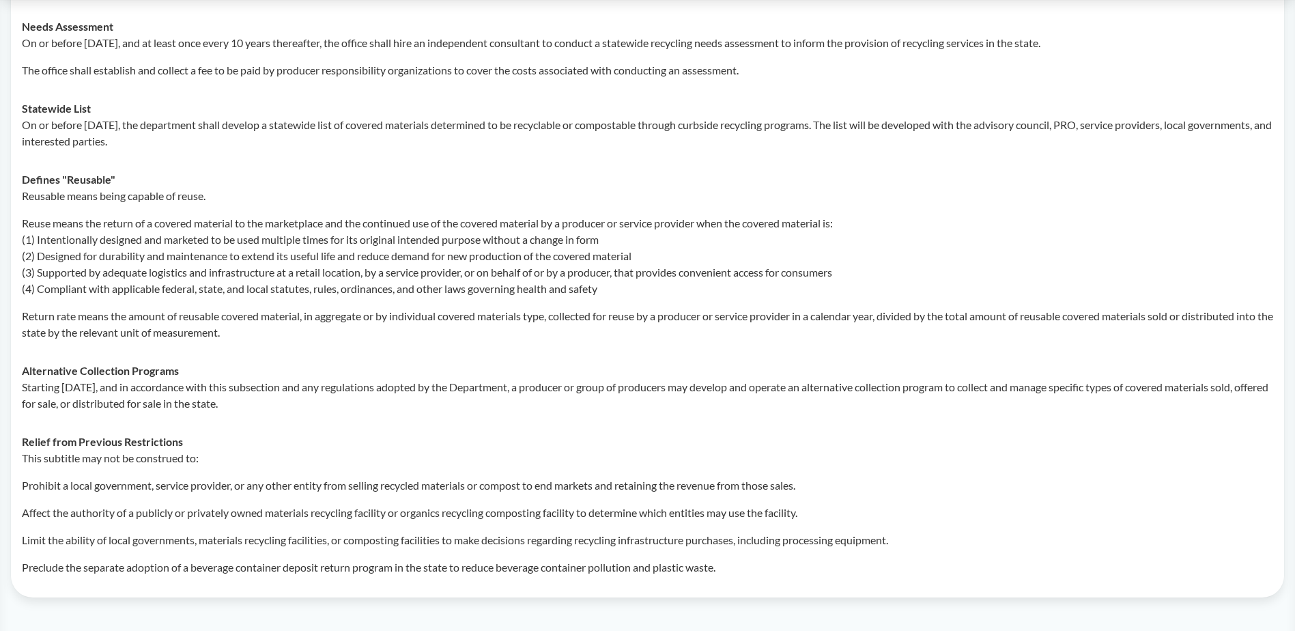
scroll to position [205, 0]
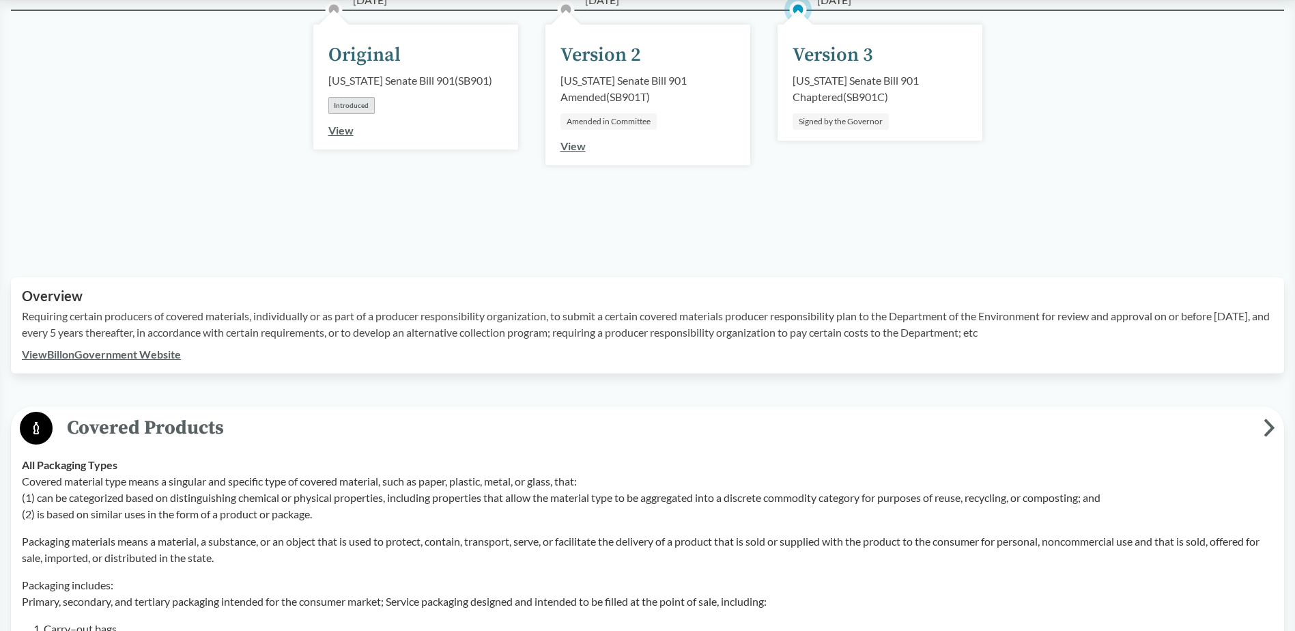
click at [1032, 322] on p "Requiring certain producers of covered materials, individually or as part of a …" at bounding box center [647, 324] width 1251 height 33
click at [1032, 317] on p "Requiring certain producers of covered materials, individually or as part of a …" at bounding box center [647, 324] width 1251 height 33
drag, startPoint x: 1201, startPoint y: 317, endPoint x: 1025, endPoint y: 334, distance: 176.2
click at [1025, 334] on p "Requiring certain producers of covered materials, individually or as part of a …" at bounding box center [647, 324] width 1251 height 33
copy p "before [DATE], and every 5 years thereafter, in accordance with certain require…"
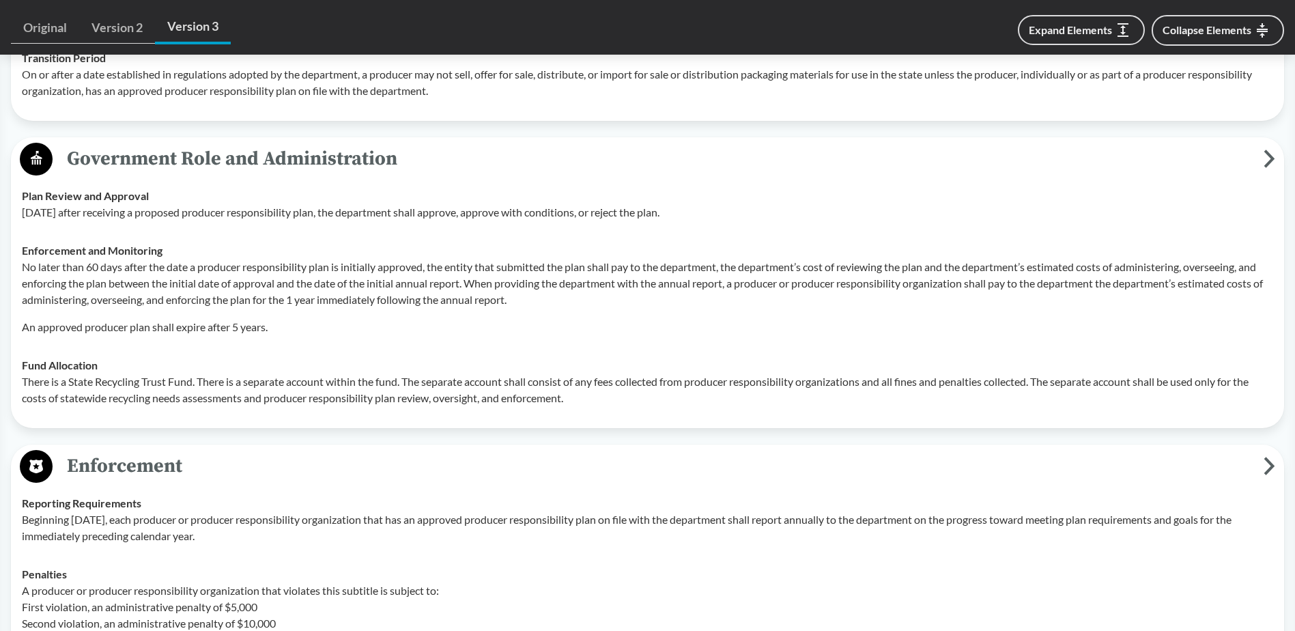
scroll to position [4373, 0]
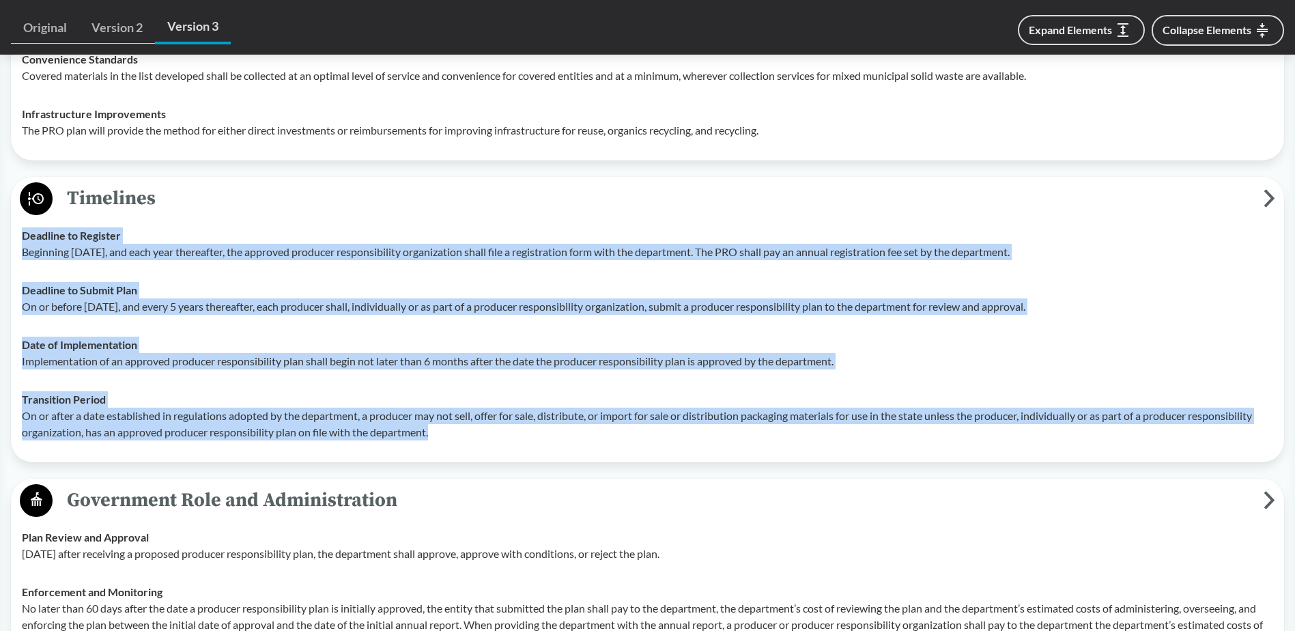
drag, startPoint x: 489, startPoint y: 435, endPoint x: 21, endPoint y: 229, distance: 510.7
click at [21, 229] on tbody "Deadline to Register Beginning [DATE], and each year thereafter, the approved p…" at bounding box center [647, 333] width 1263 height 235
copy tbody "Deadline to Register Beginning [DATE], and each year thereafter, the approved p…"
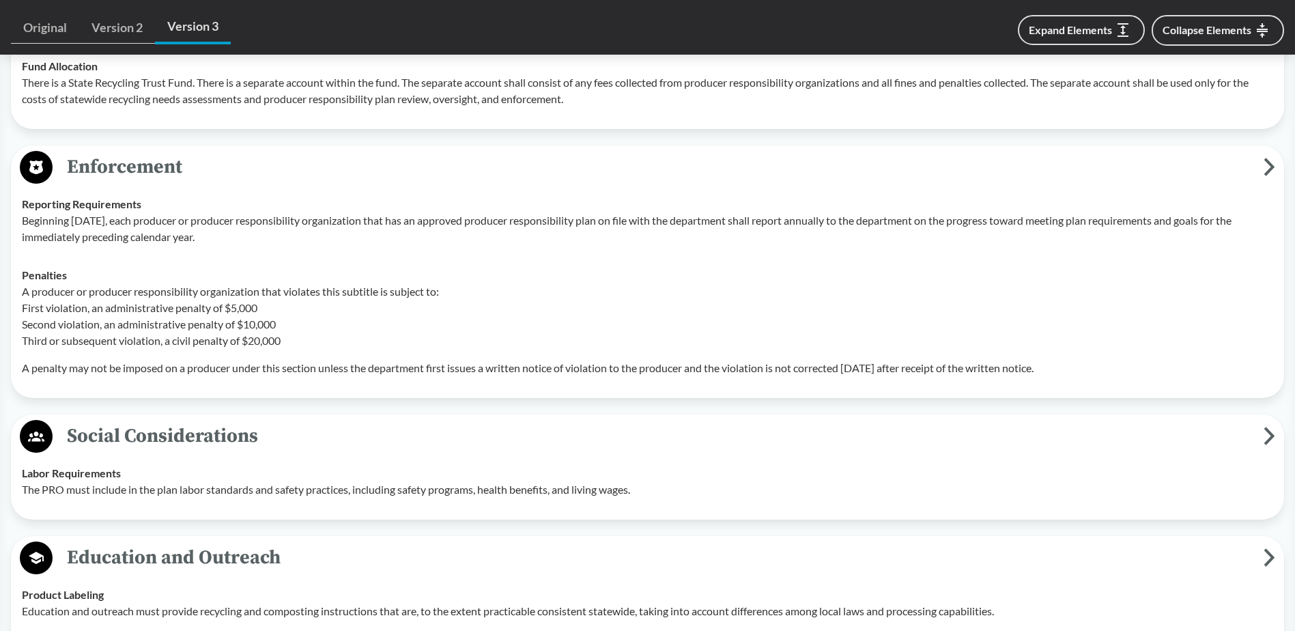
scroll to position [5056, 0]
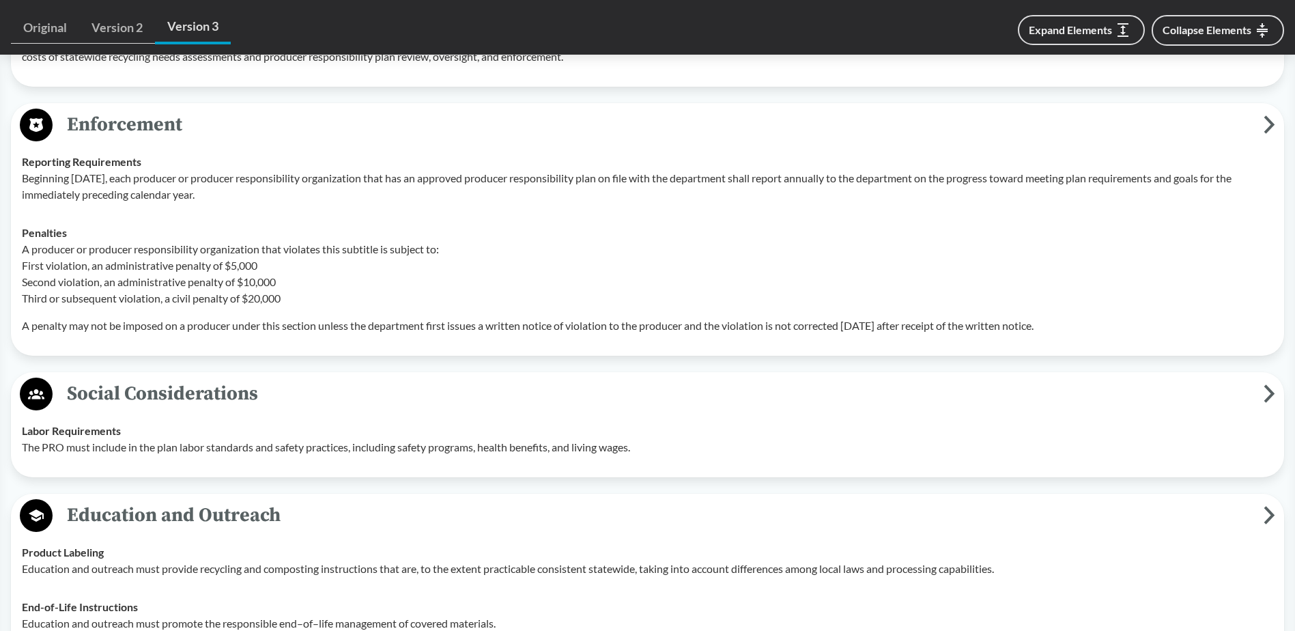
drag, startPoint x: 1091, startPoint y: 321, endPoint x: 22, endPoint y: 165, distance: 1080.2
click at [22, 165] on tbody "Reporting Requirements Beginning [DATE], each producer or producer responsibili…" at bounding box center [647, 244] width 1263 height 202
copy tbody "Reporting Requirements Beginning [DATE], each producer or producer responsibili…"
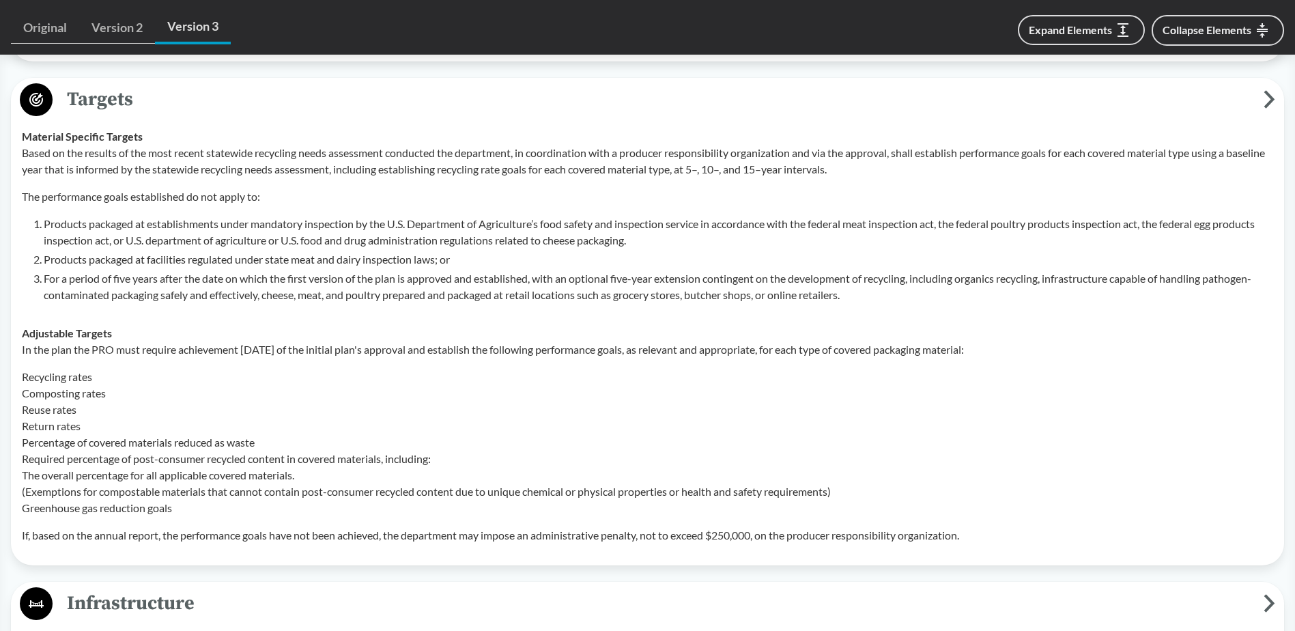
scroll to position [3691, 0]
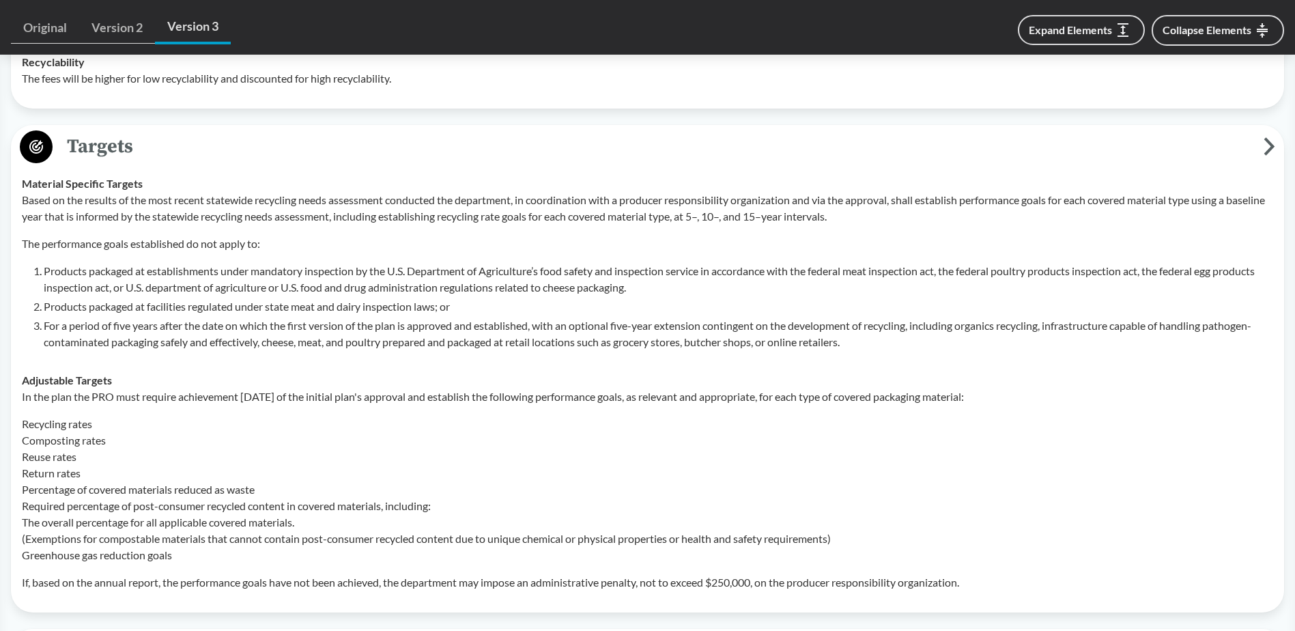
click at [220, 414] on div "In the plan the PRO must require achievement [DATE] of the initial plan's appro…" at bounding box center [647, 489] width 1251 height 202
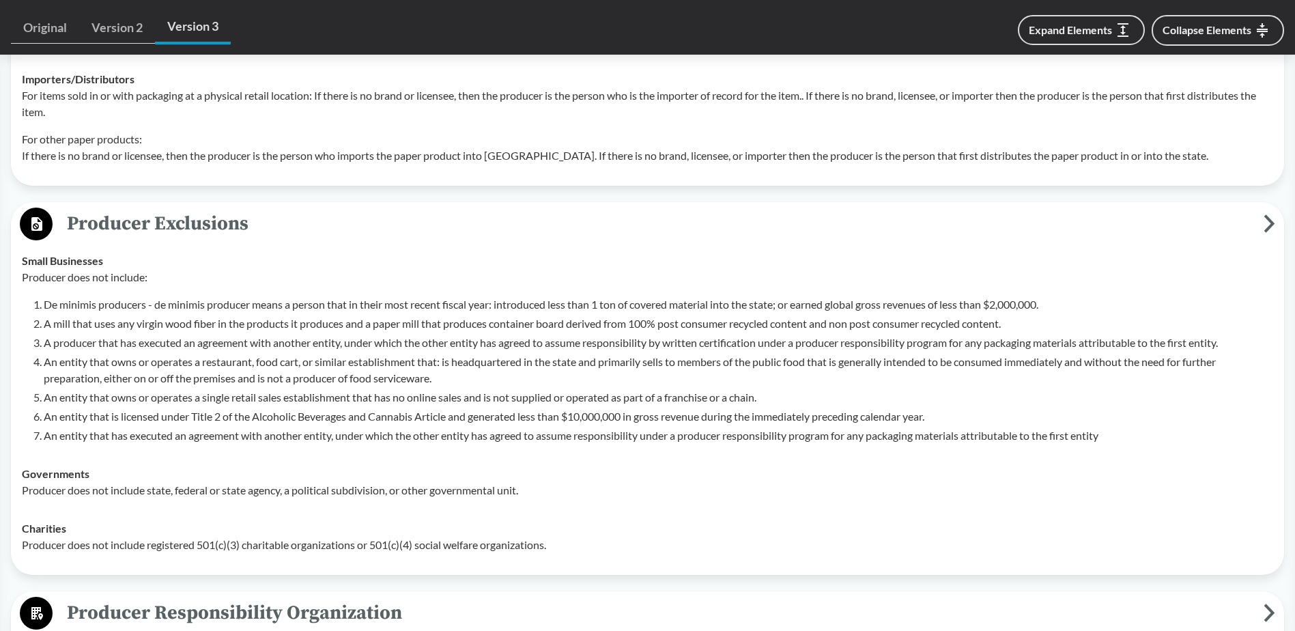
scroll to position [2053, 0]
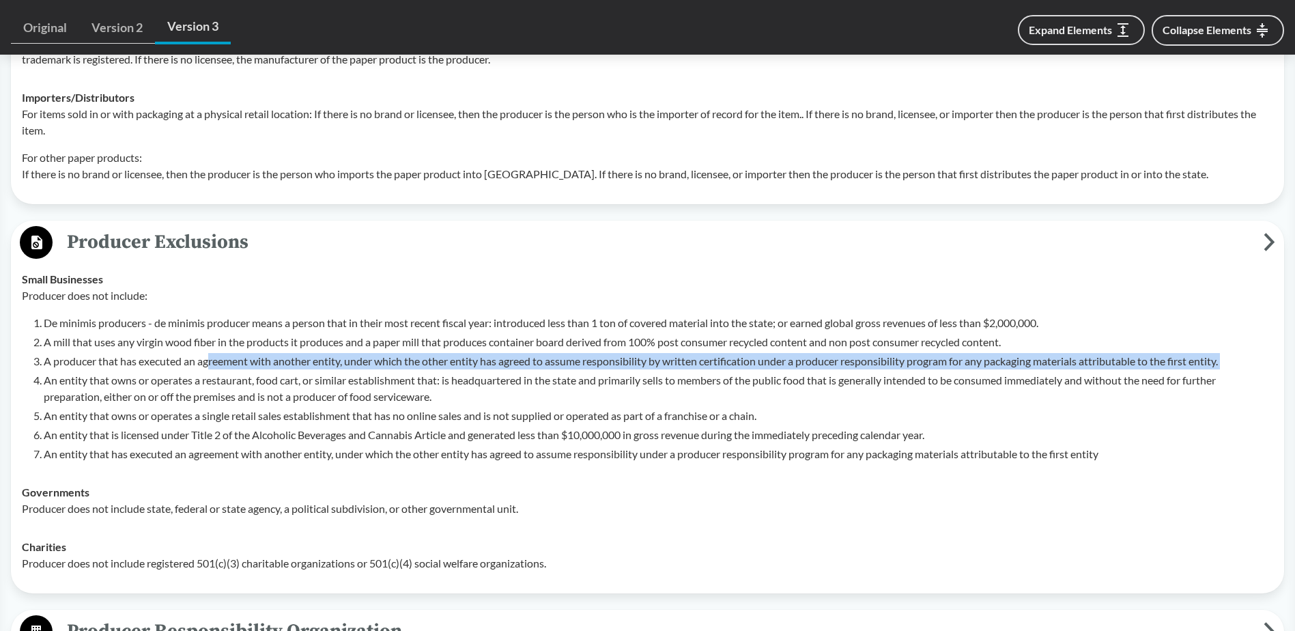
click at [205, 353] on ol "De minimis producers - de minimis producer means a person that in their most re…" at bounding box center [658, 388] width 1229 height 147
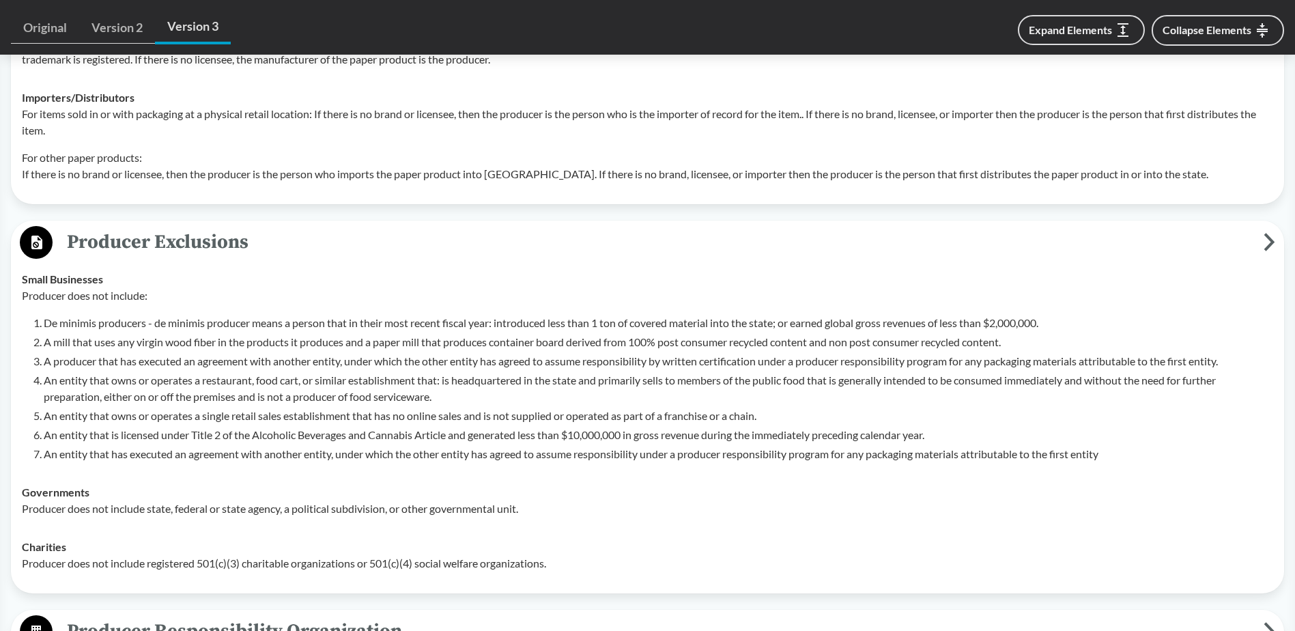
drag, startPoint x: 205, startPoint y: 353, endPoint x: 190, endPoint y: 349, distance: 15.4
click at [190, 353] on p "A producer that has executed an agreement with another entity, under which the …" at bounding box center [658, 361] width 1229 height 16
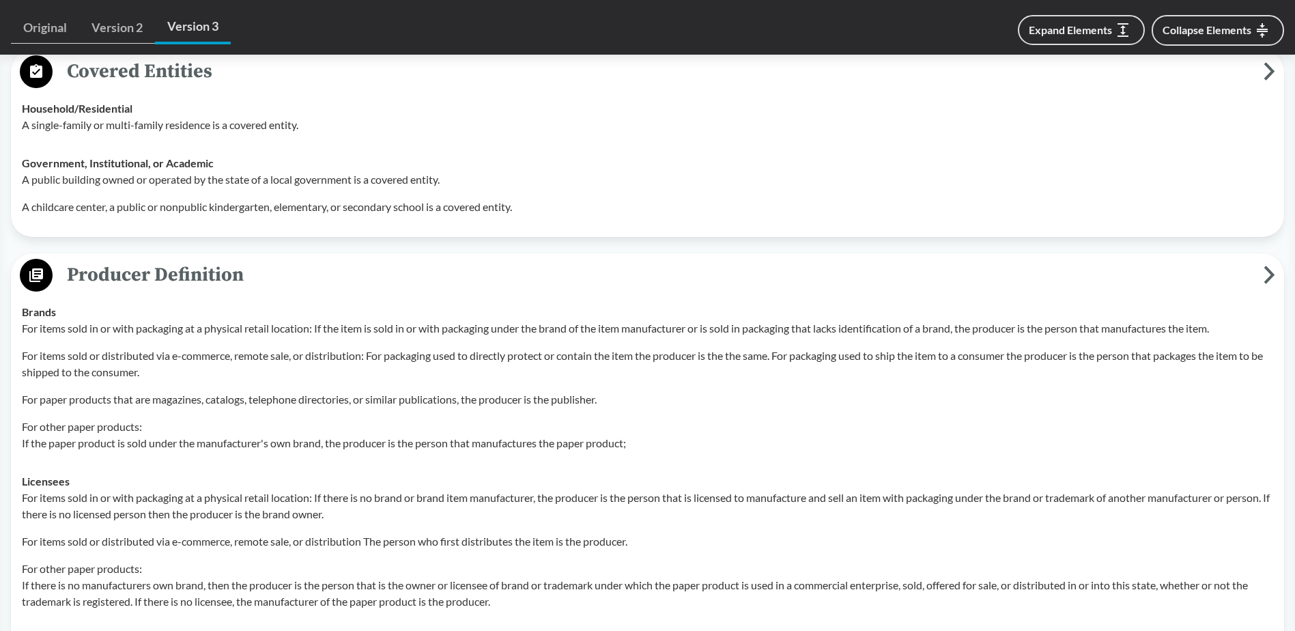
scroll to position [1506, 0]
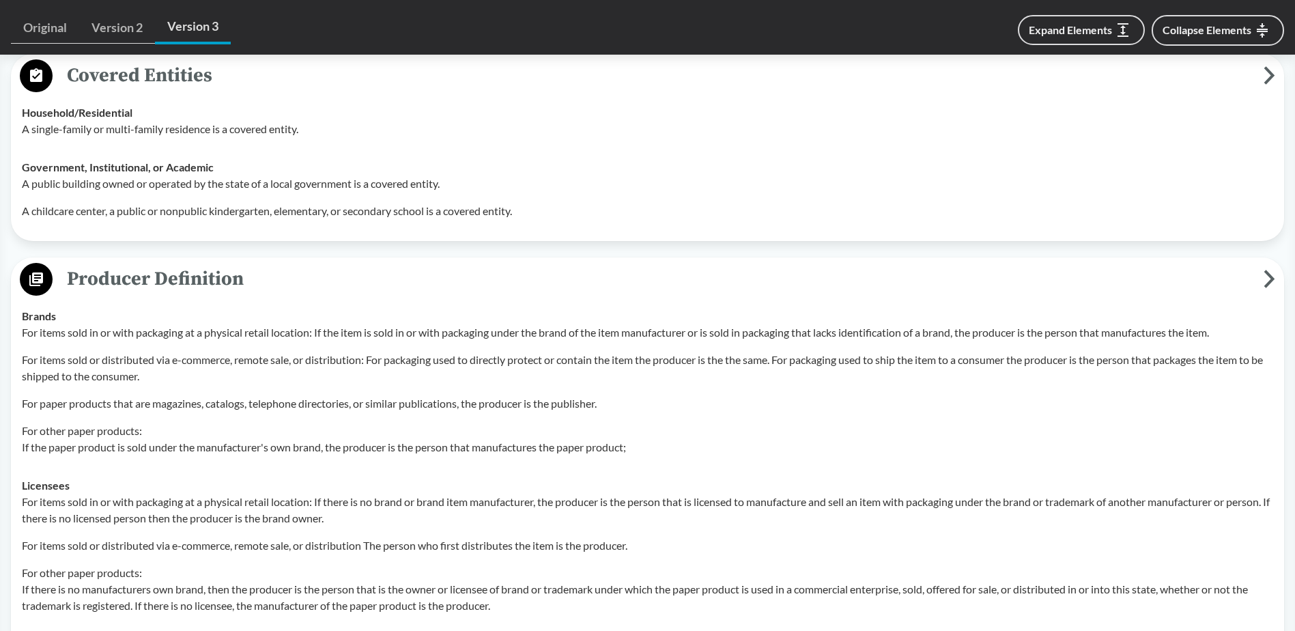
click at [216, 297] on td "Brands For items sold in or with packaging at a physical retail location: If th…" at bounding box center [647, 381] width 1263 height 169
drag, startPoint x: 82, startPoint y: 259, endPoint x: 142, endPoint y: 319, distance: 84.5
click at [143, 318] on div "Producer Definition Brands For items sold in or with packaging at a physical re…" at bounding box center [647, 503] width 1273 height 493
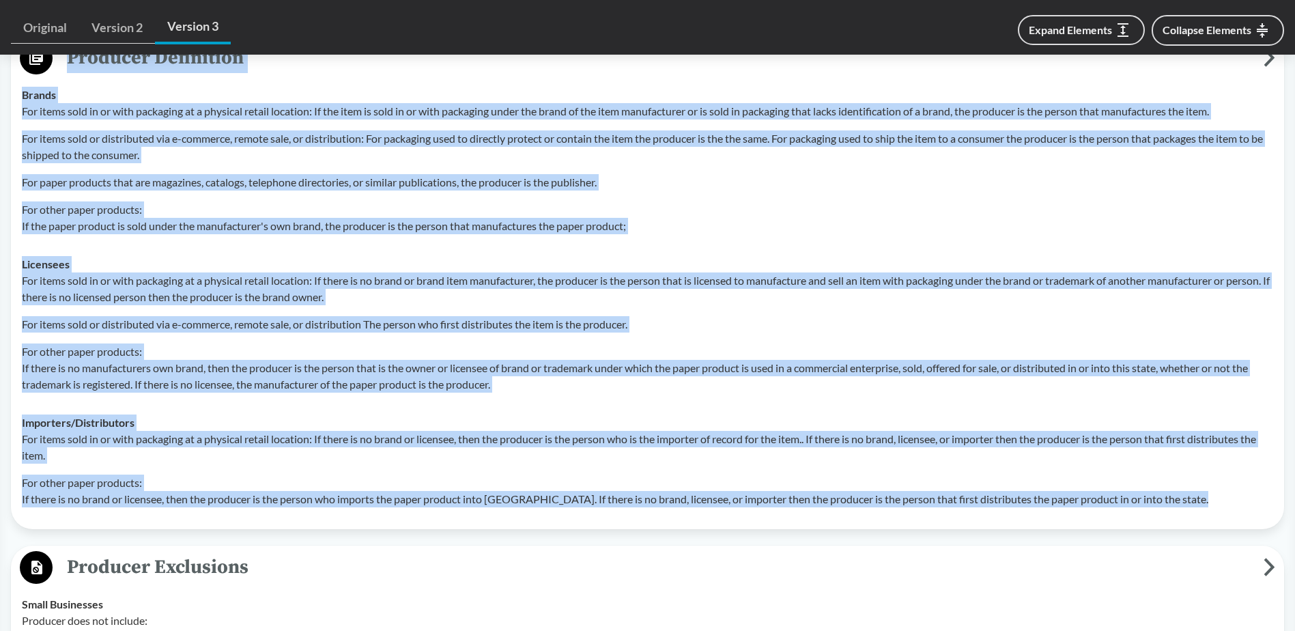
scroll to position [1577, 0]
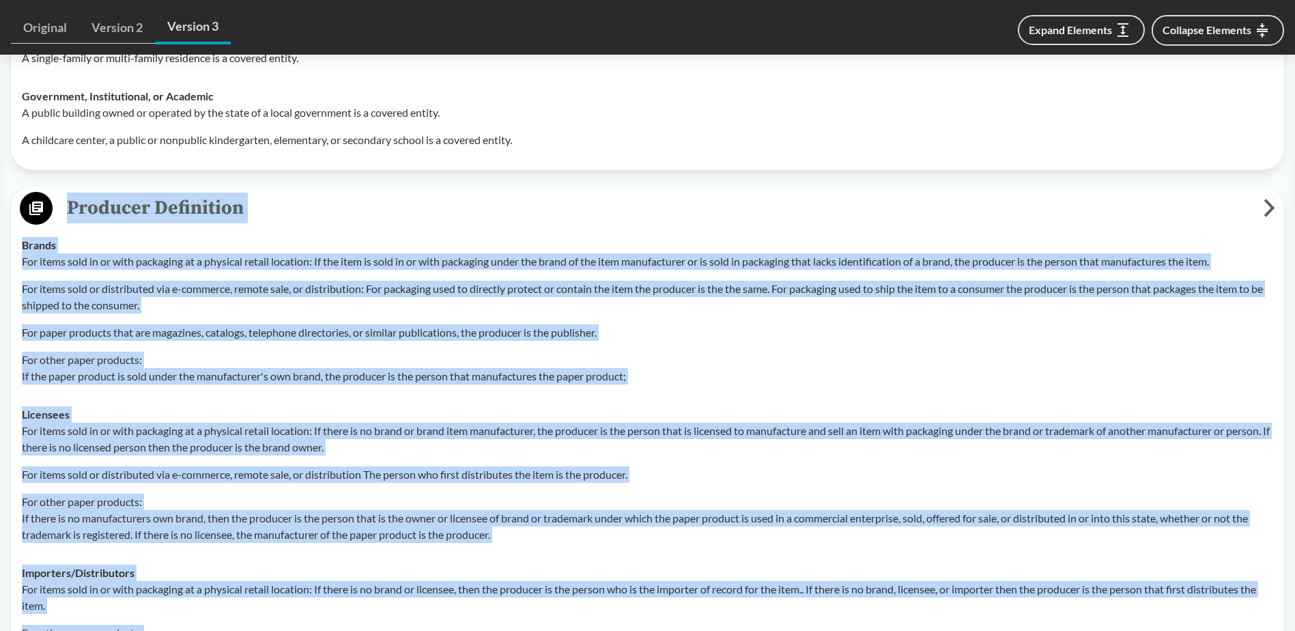
drag, startPoint x: 1205, startPoint y: 364, endPoint x: 70, endPoint y: 183, distance: 1148.8
click at [70, 186] on div "Producer Definition Brands For items sold in or with packaging at a physical re…" at bounding box center [647, 432] width 1273 height 493
copy div "Producer Definition Brands For items sold in or with packaging at a physical re…"
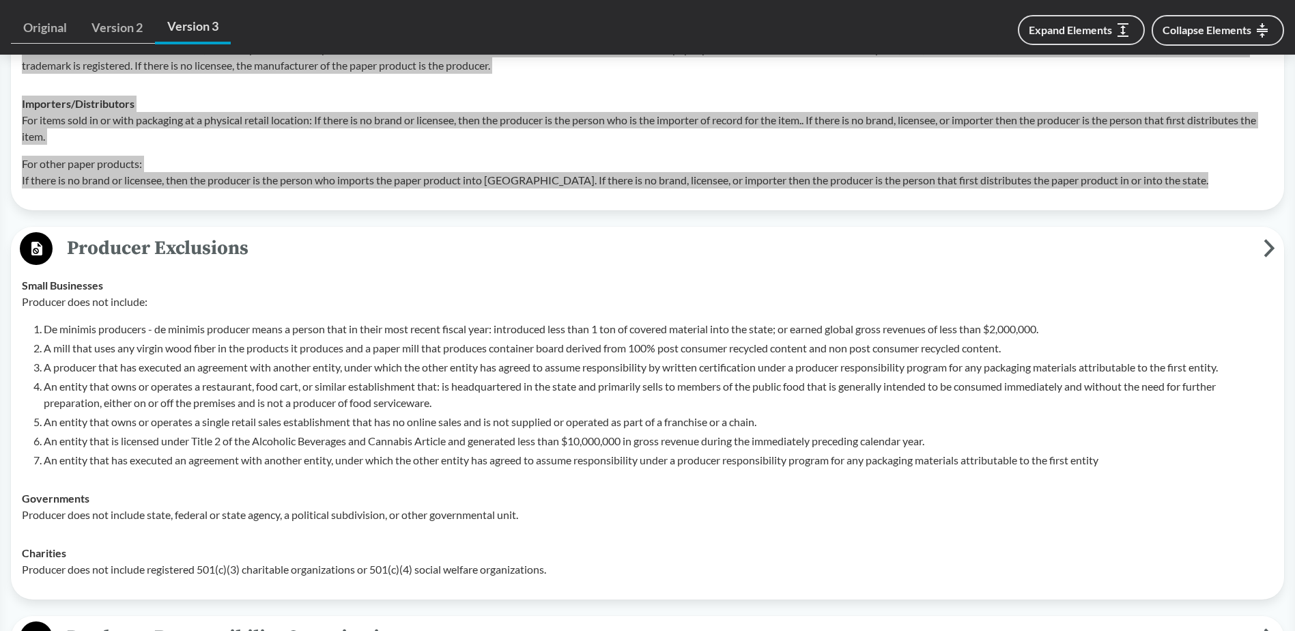
scroll to position [2055, 0]
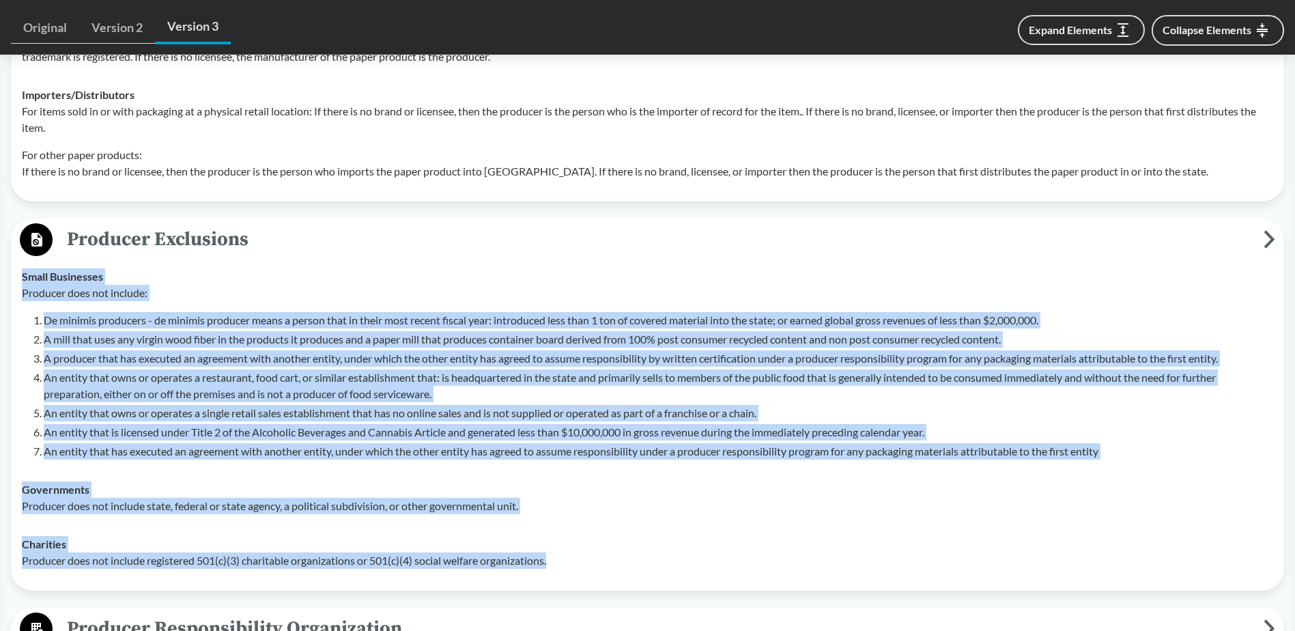
drag, startPoint x: 23, startPoint y: 257, endPoint x: 588, endPoint y: 547, distance: 635.6
click at [588, 483] on tbody "Small Businesses Producer does not include: De minimis producers - de minimis p…" at bounding box center [647, 418] width 1263 height 322
copy tbody "Small Businesses Producer does not include: De minimis producers - de minimis p…"
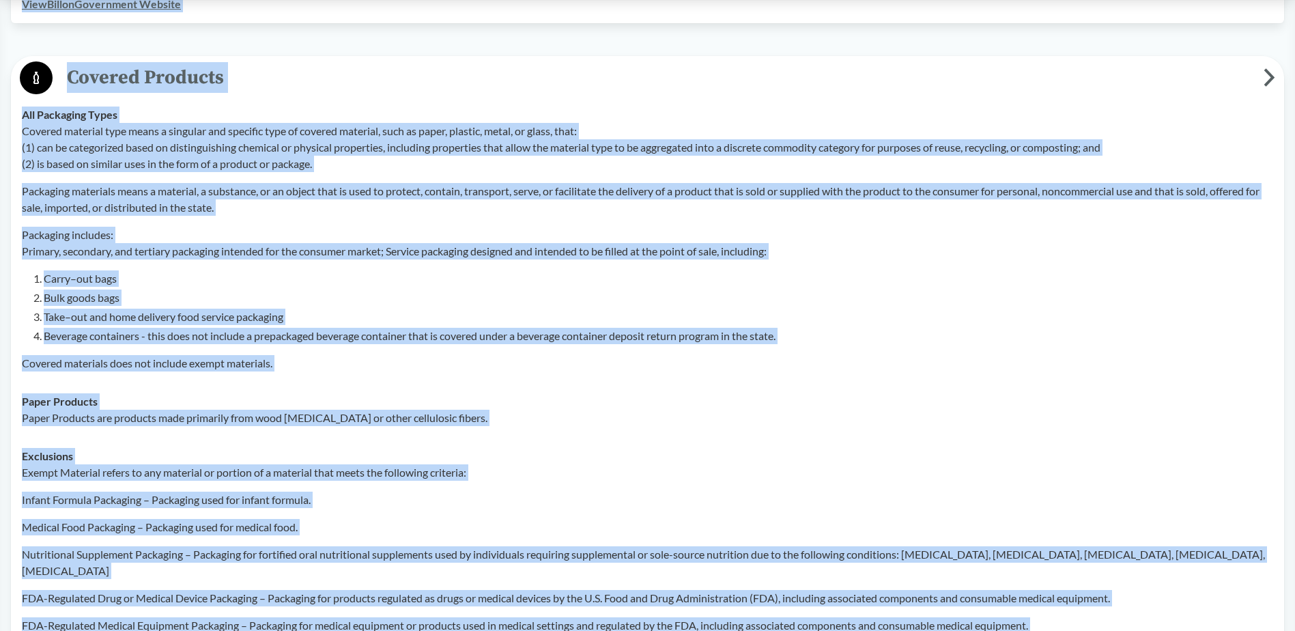
scroll to position [284, 0]
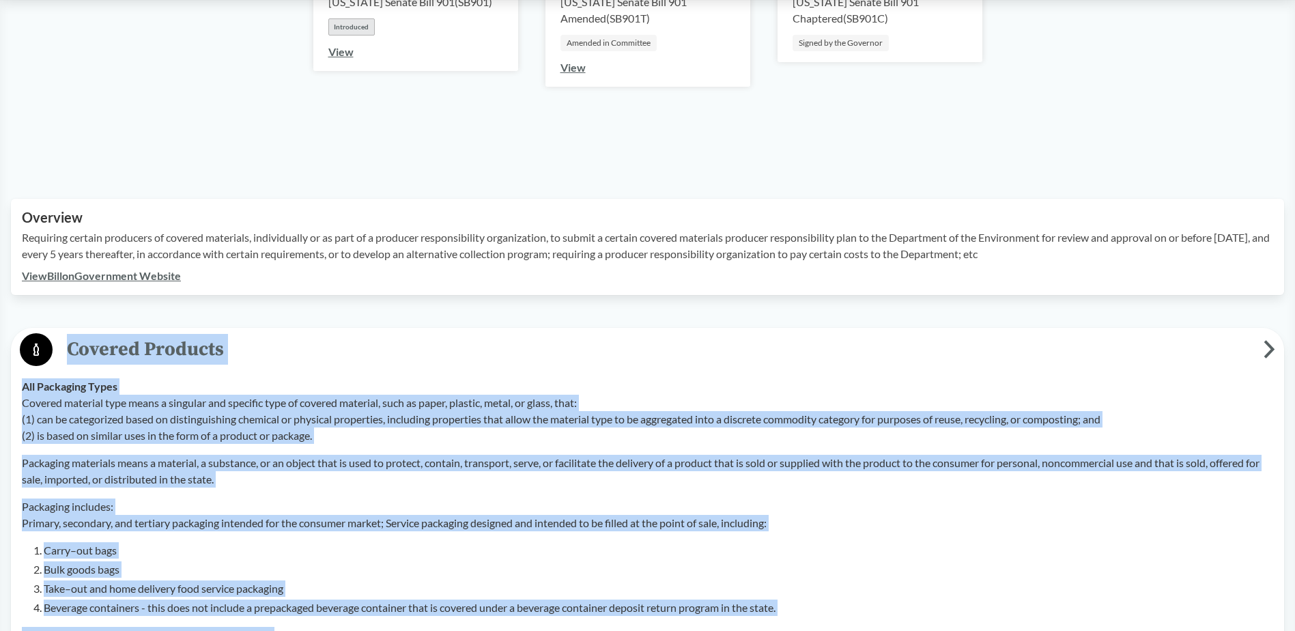
drag, startPoint x: 769, startPoint y: 431, endPoint x: 71, endPoint y: 321, distance: 707.0
copy div "Loremip Dolorsit Ame Consectet Adipi Elitsed doeiusmo temp incid u laboreet dol…"
click at [793, 364] on span "Covered Products" at bounding box center [658, 349] width 1211 height 31
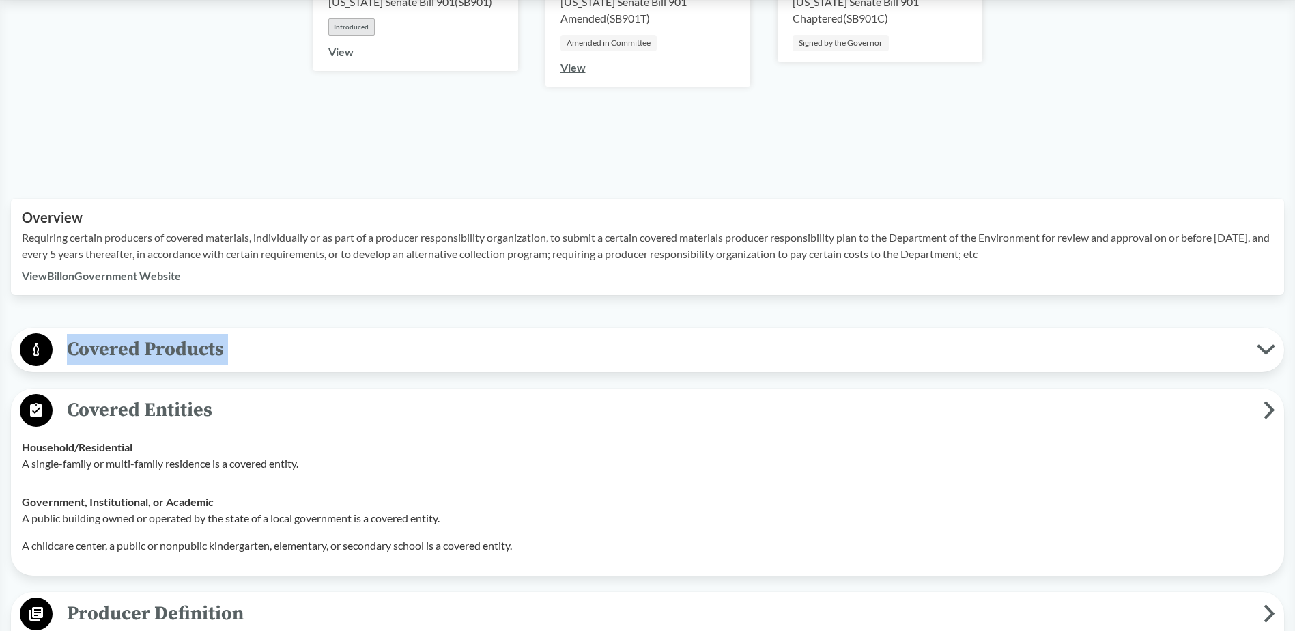
click at [627, 410] on span "Covered Entities" at bounding box center [658, 410] width 1211 height 31
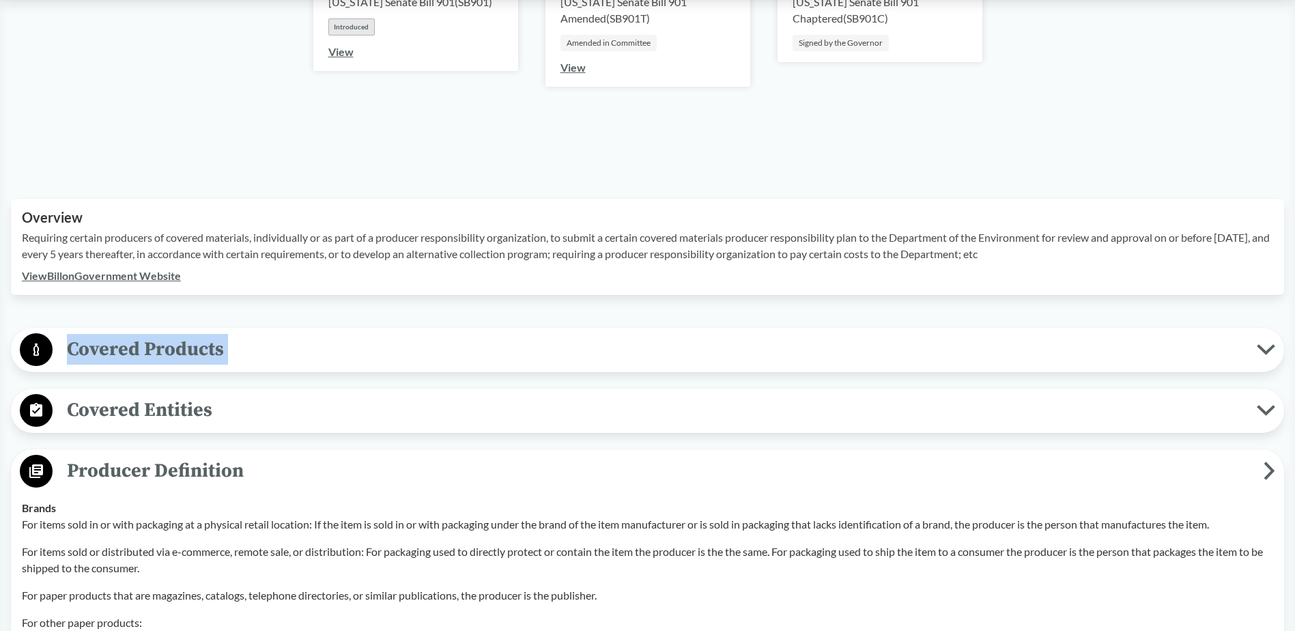
click at [555, 365] on button "Covered Products" at bounding box center [647, 349] width 1263 height 35
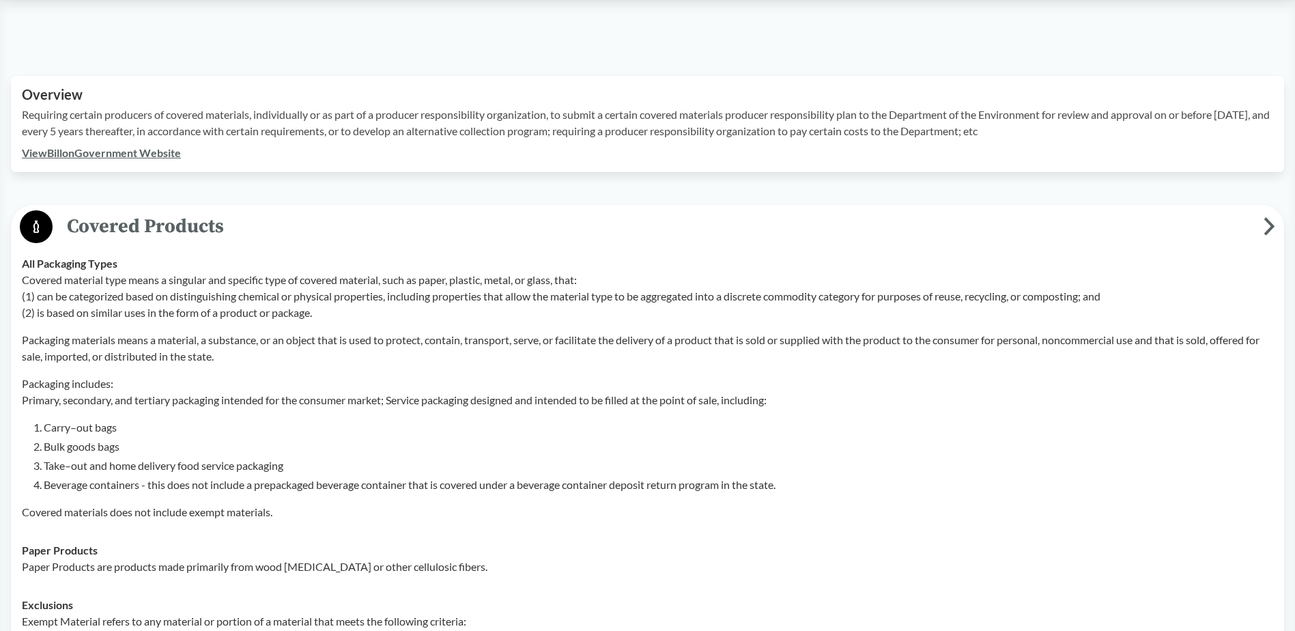
scroll to position [420, 0]
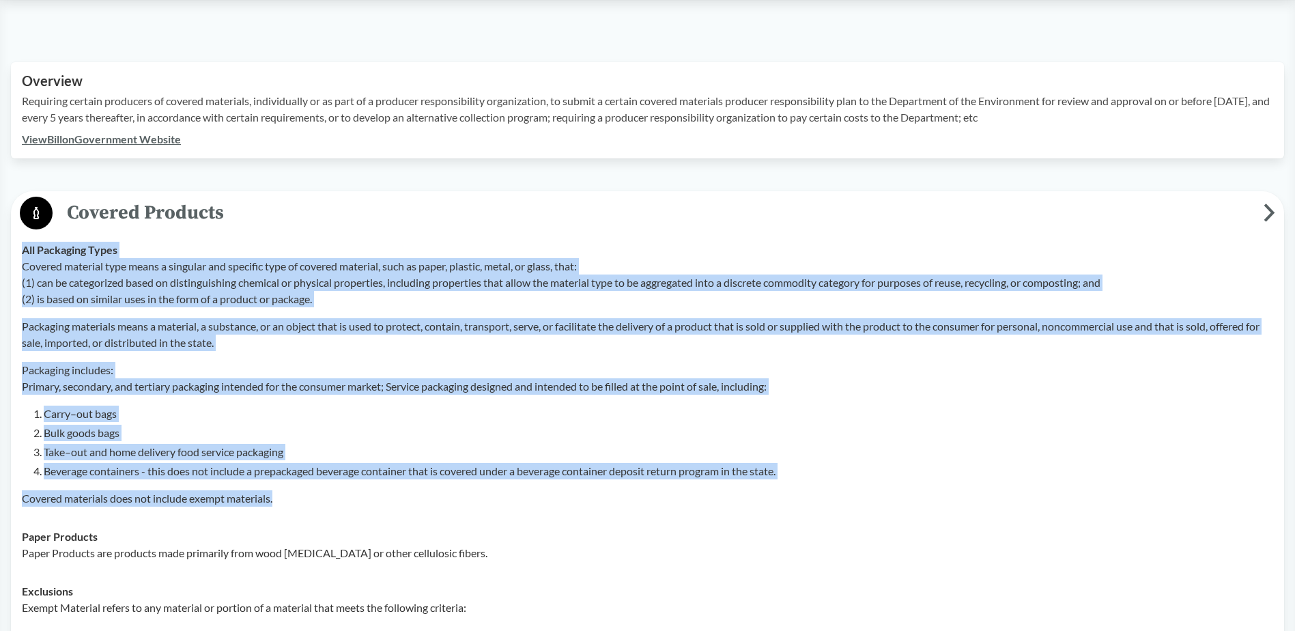
drag, startPoint x: 31, startPoint y: 254, endPoint x: 438, endPoint y: 504, distance: 477.8
click at [438, 483] on div "All Packaging Types Covered material type means a singular and specific type of…" at bounding box center [647, 374] width 1251 height 265
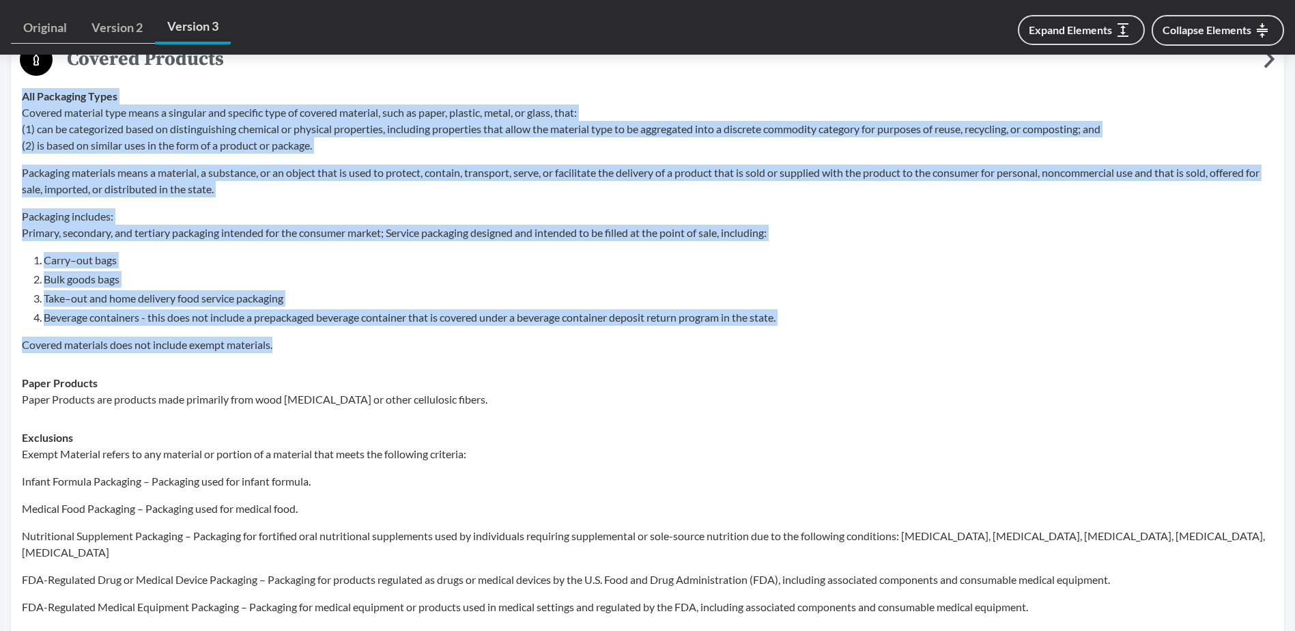
scroll to position [625, 0]
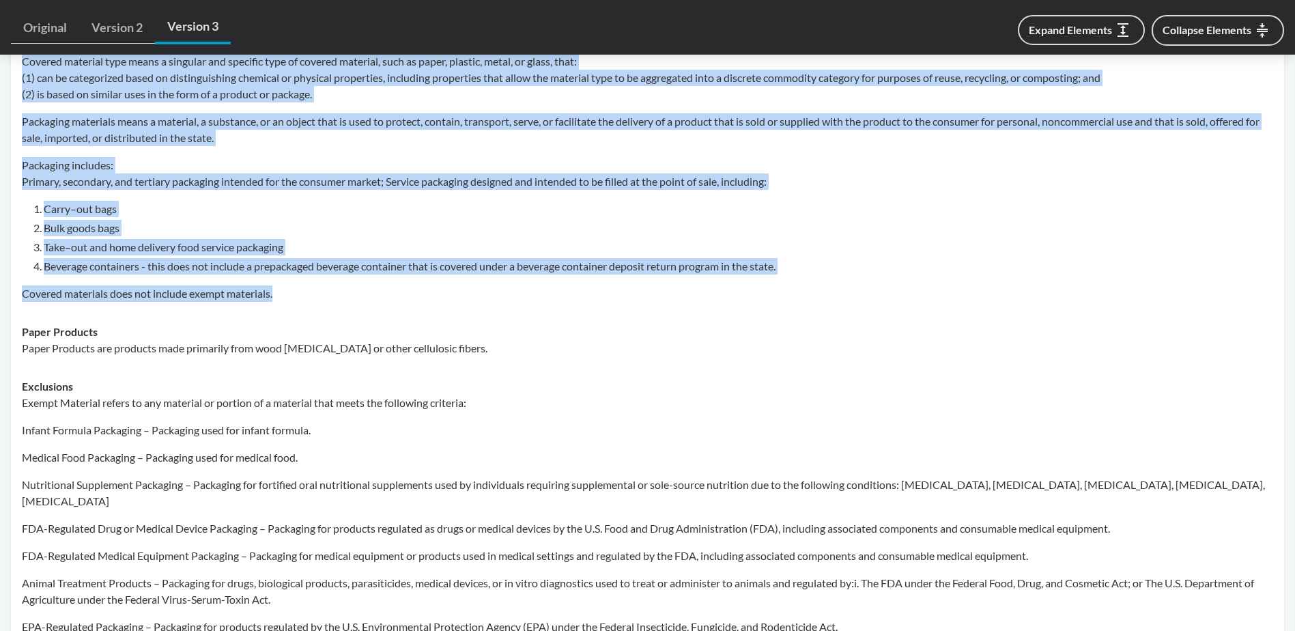
copy div "Lor Ipsumdolo Sitam Consect adipisci elit seddo e temporin utl etdolore magn al…"
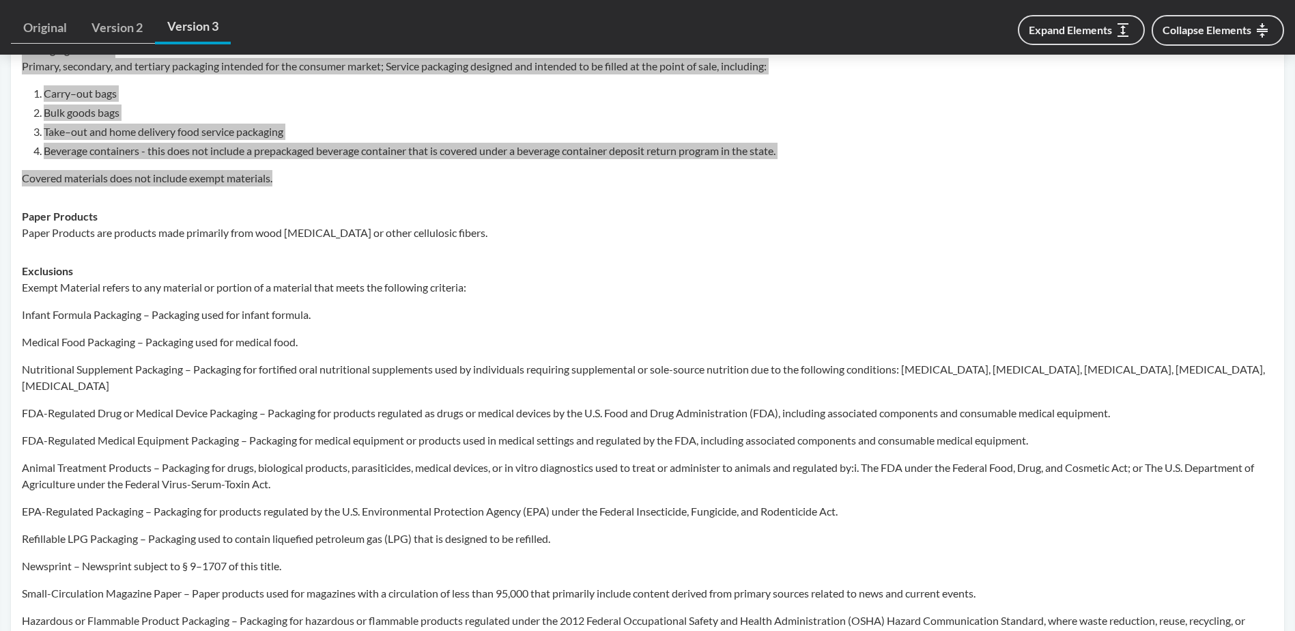
scroll to position [694, 0]
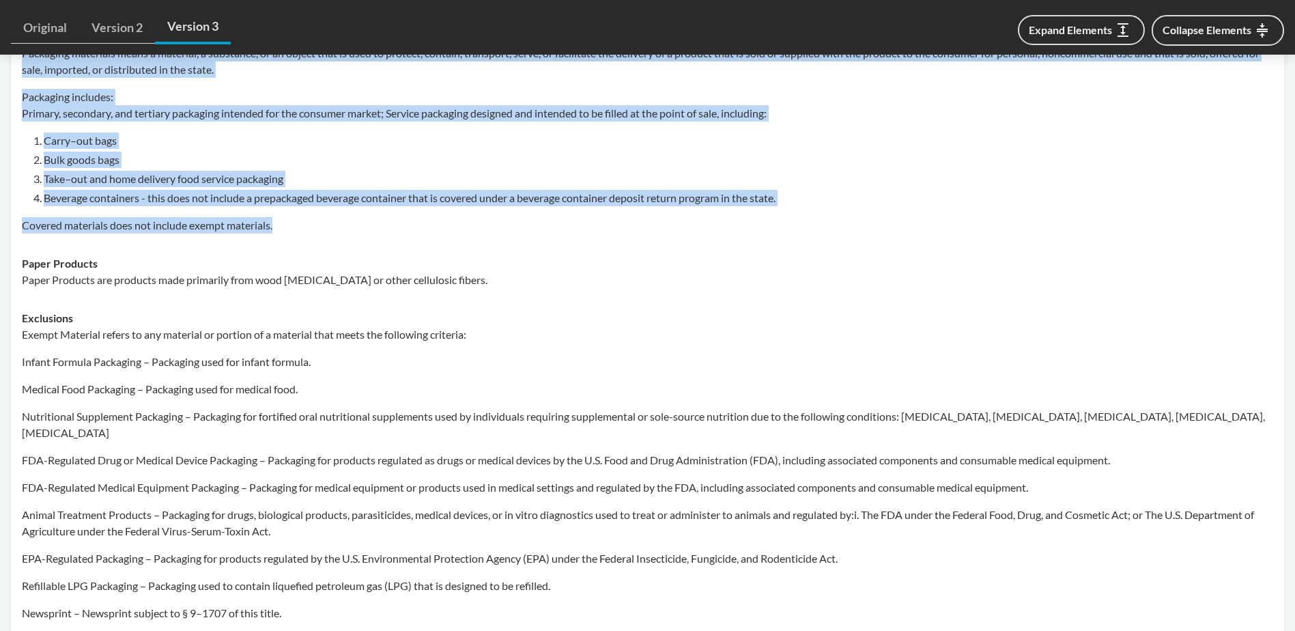
click at [30, 319] on strong "Exclusions" at bounding box center [47, 317] width 51 height 13
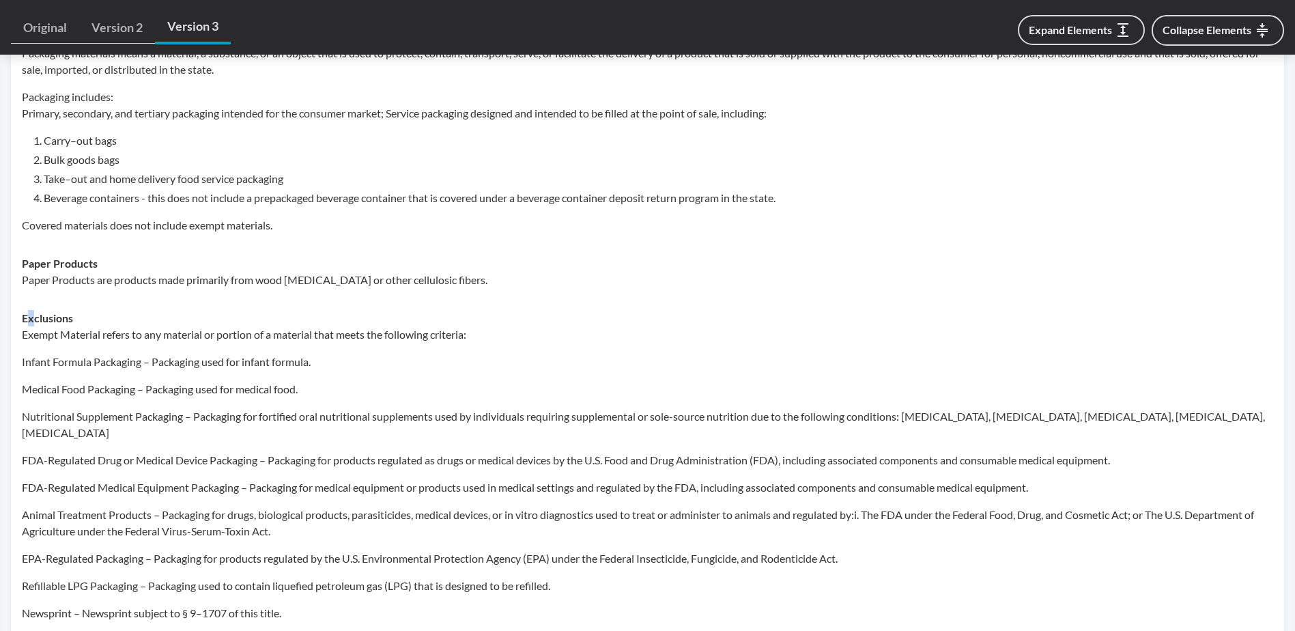
click at [22, 317] on strong "Exclusions" at bounding box center [47, 317] width 51 height 13
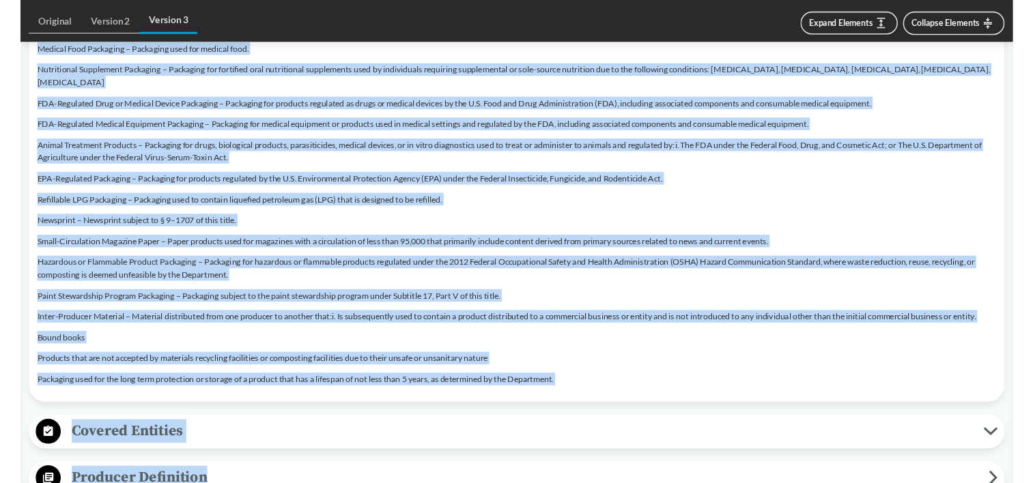
scroll to position [1136, 0]
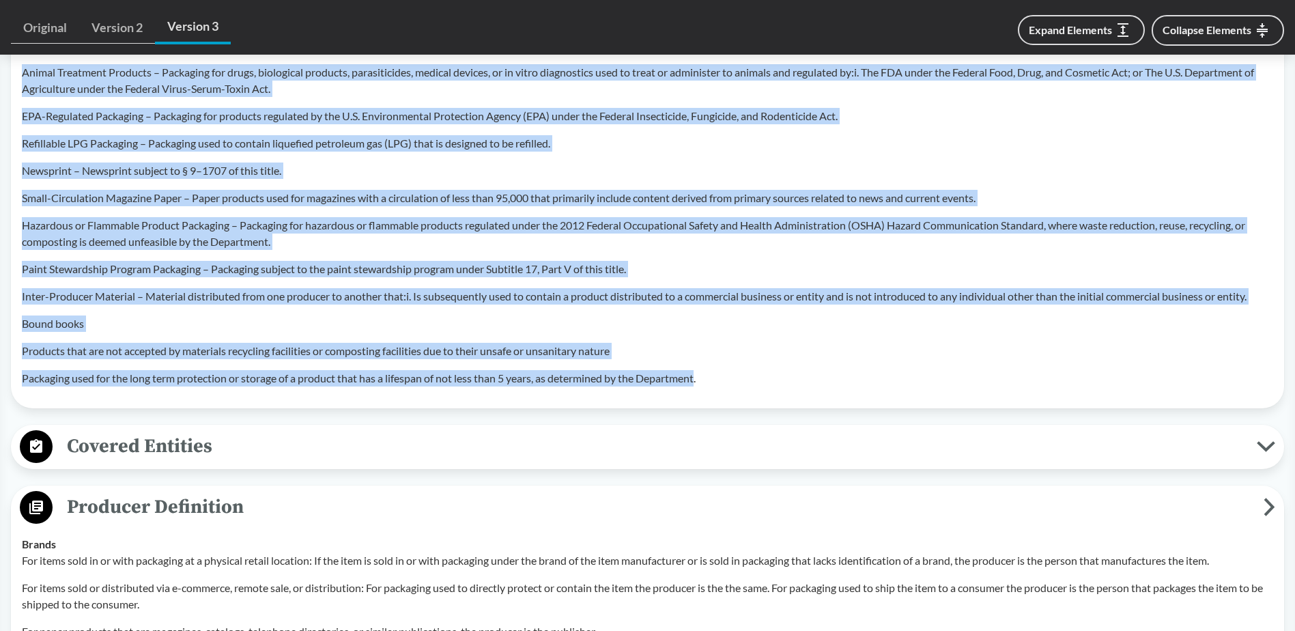
drag, startPoint x: 24, startPoint y: 317, endPoint x: 702, endPoint y: 377, distance: 681.2
click at [702, 377] on td "Exclusions Exempt Material refers to any material or portion of a material that…" at bounding box center [647, 127] width 1263 height 541
copy div "Loremipsum Dolors Ametcons adipis el sed doeiusmo te incidid ut l etdolore magn…"
